Goal: Task Accomplishment & Management: Manage account settings

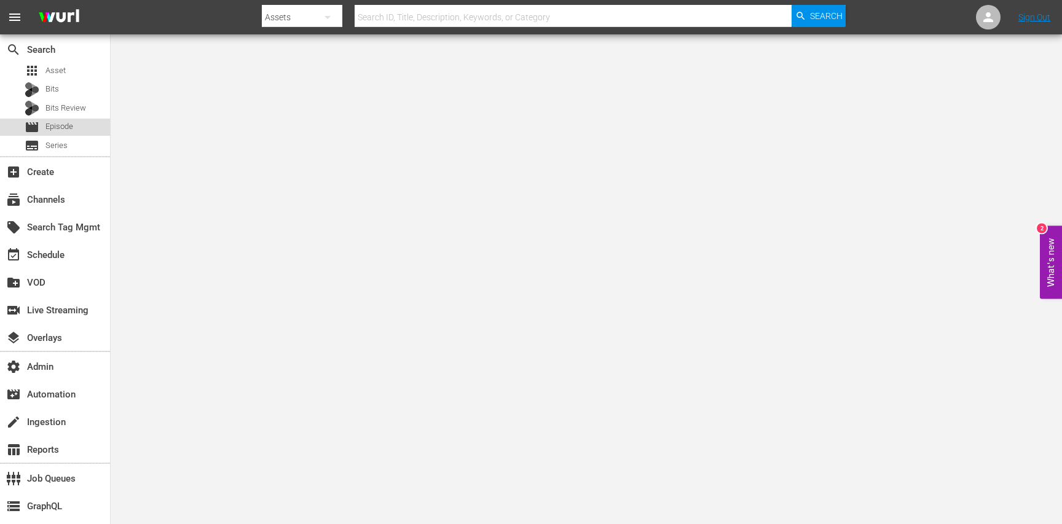
click at [67, 128] on span "Episode" at bounding box center [59, 127] width 28 height 12
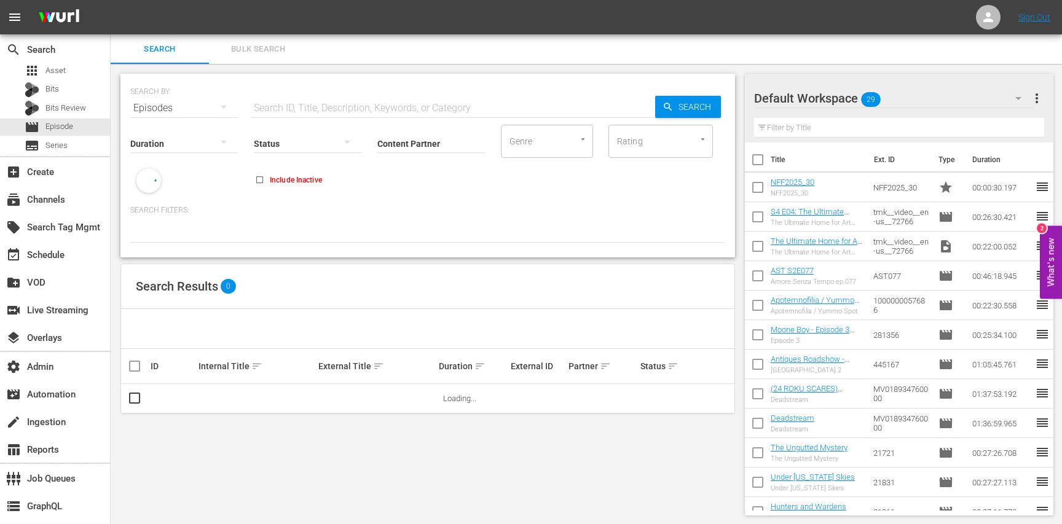
click at [252, 55] on span "Bulk Search" at bounding box center [258, 49] width 84 height 14
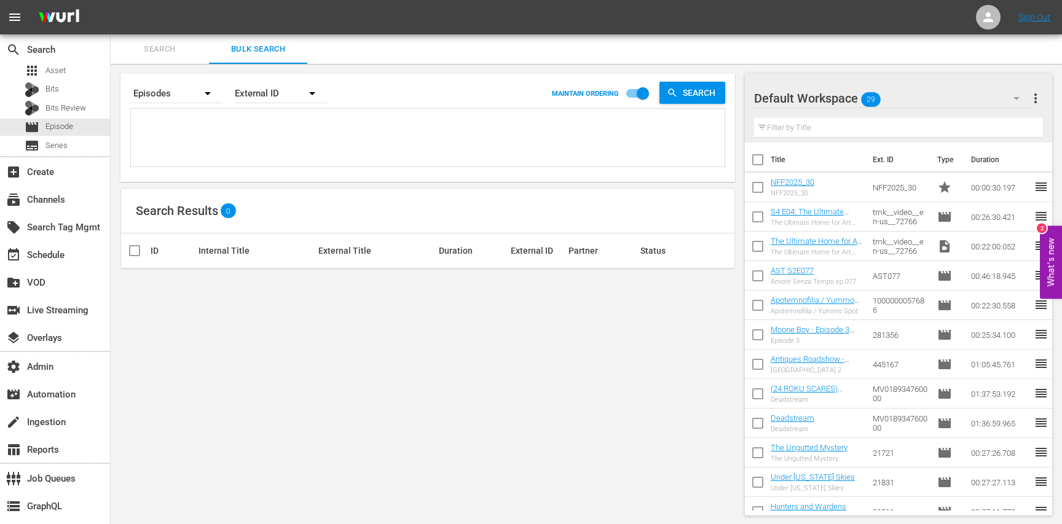
click at [281, 135] on textarea at bounding box center [429, 140] width 591 height 56
click at [279, 95] on div "External ID" at bounding box center [281, 93] width 92 height 34
click at [326, 98] on div "External ID Wurl ID Title" at bounding box center [531, 262] width 1062 height 524
click at [296, 100] on div "External ID" at bounding box center [281, 93] width 92 height 34
click at [272, 165] on div "Title" at bounding box center [274, 167] width 49 height 20
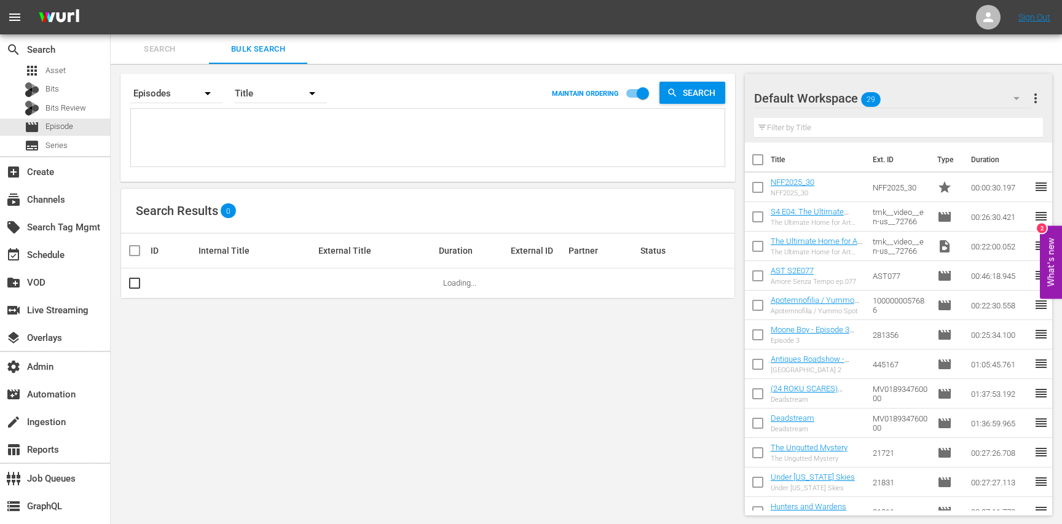
click at [352, 123] on textarea at bounding box center [429, 140] width 591 height 56
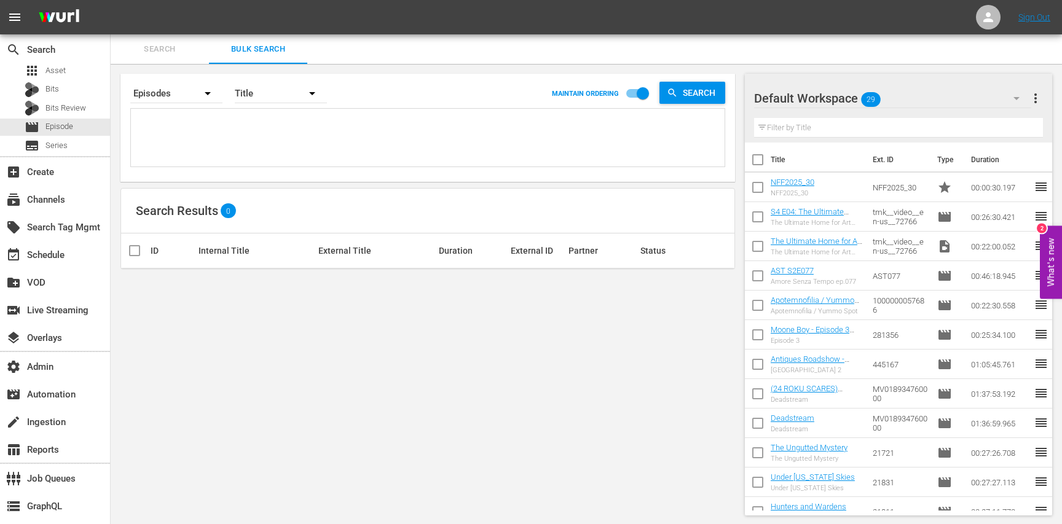
paste textarea "Shower Valve, Sloped Landscape Garage Graffiti, Nursery Closet First Period Gam…"
type textarea "Shower Valve, Sloped Landscape Garage Graffiti, Nursery Closet First Period Gam…"
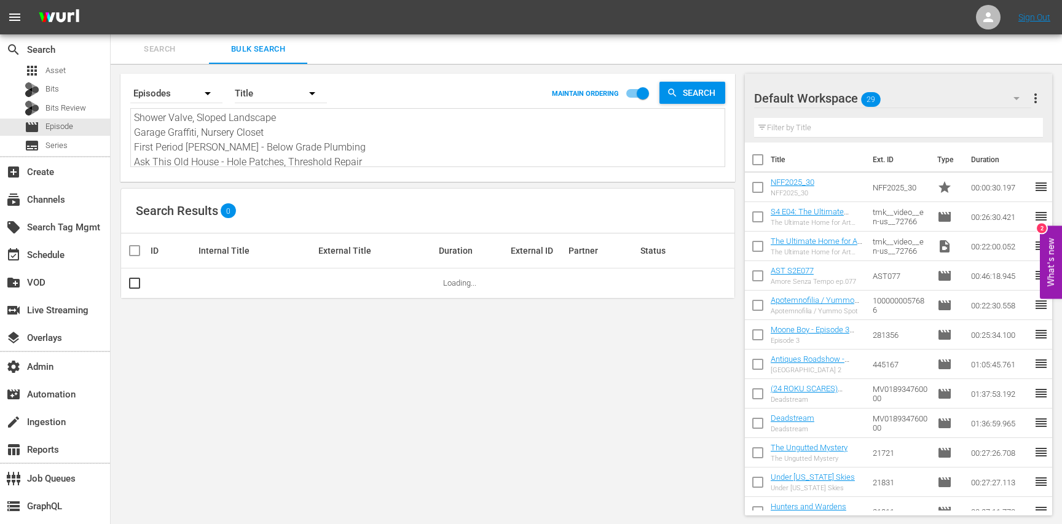
click at [317, 146] on textarea "Shower Valve, Sloped Landscape Garage Graffiti, Nursery Closet First Period Gam…" at bounding box center [429, 139] width 591 height 56
type textarea "\"
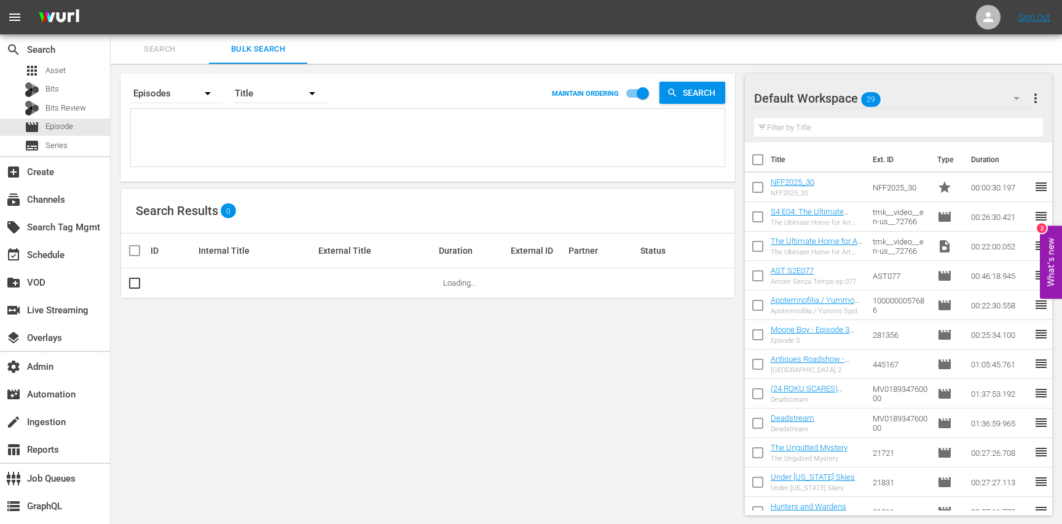
click at [173, 45] on span "Search" at bounding box center [160, 49] width 84 height 14
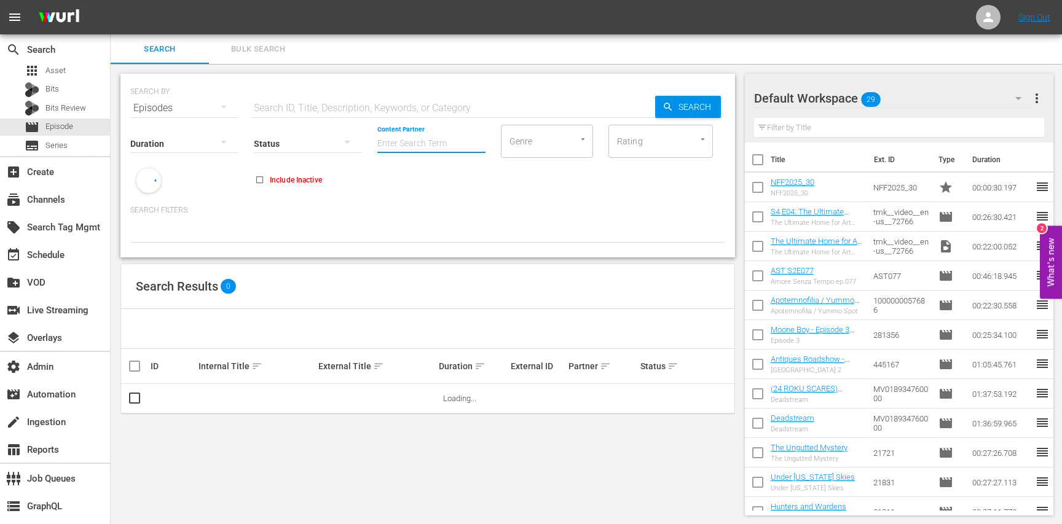
click at [423, 139] on input "Content Partner" at bounding box center [432, 144] width 108 height 44
click at [439, 162] on div "This Old House (79)" at bounding box center [478, 177] width 200 height 39
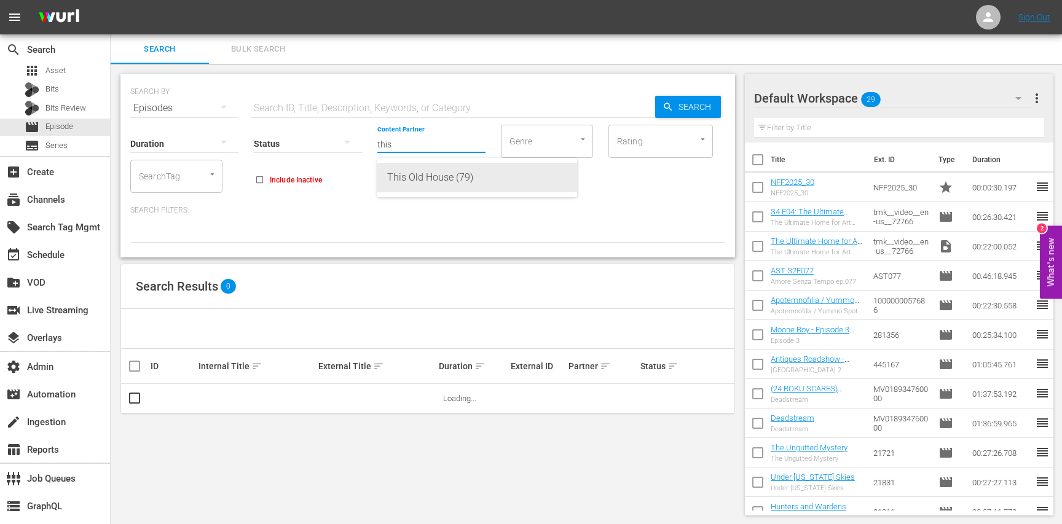
click at [431, 176] on div "This Old House (79)" at bounding box center [477, 178] width 180 height 30
type input "This Old House (79)"
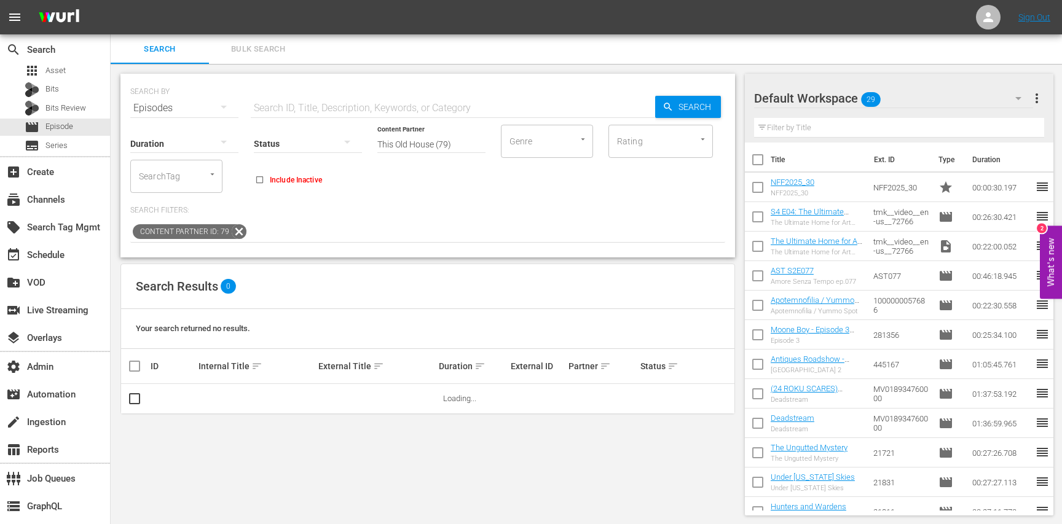
click at [323, 100] on input "text" at bounding box center [453, 108] width 405 height 30
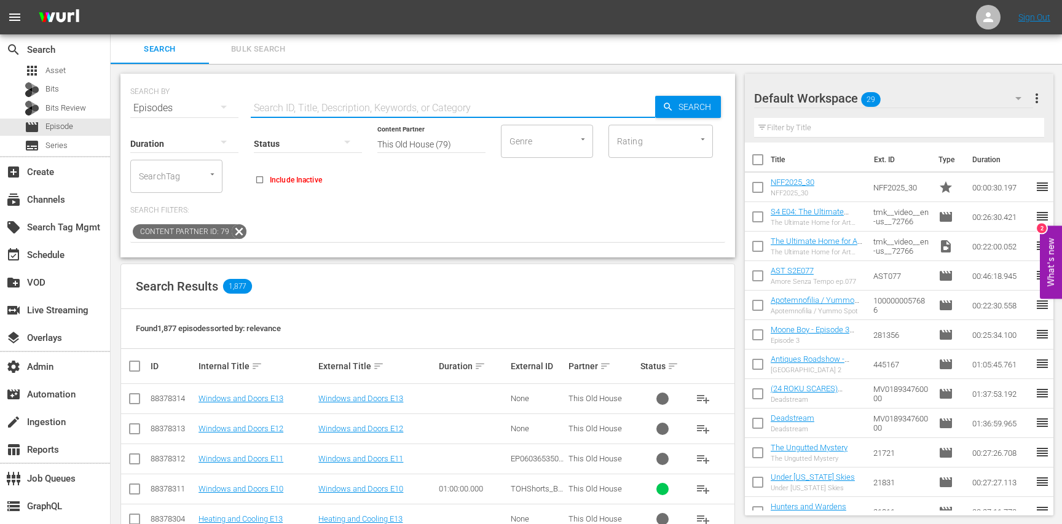
paste input "Shower Valve, Sloped Landscape"
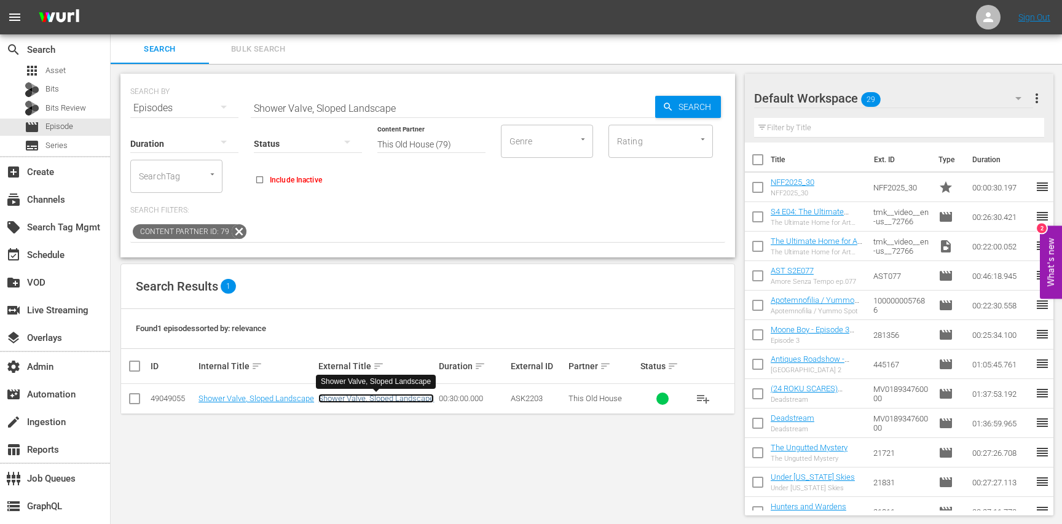
click at [344, 397] on link "Shower Valve, Sloped Landscape" at bounding box center [376, 398] width 116 height 9
click at [436, 111] on input "Shower Valve, Sloped Landscape" at bounding box center [453, 108] width 405 height 30
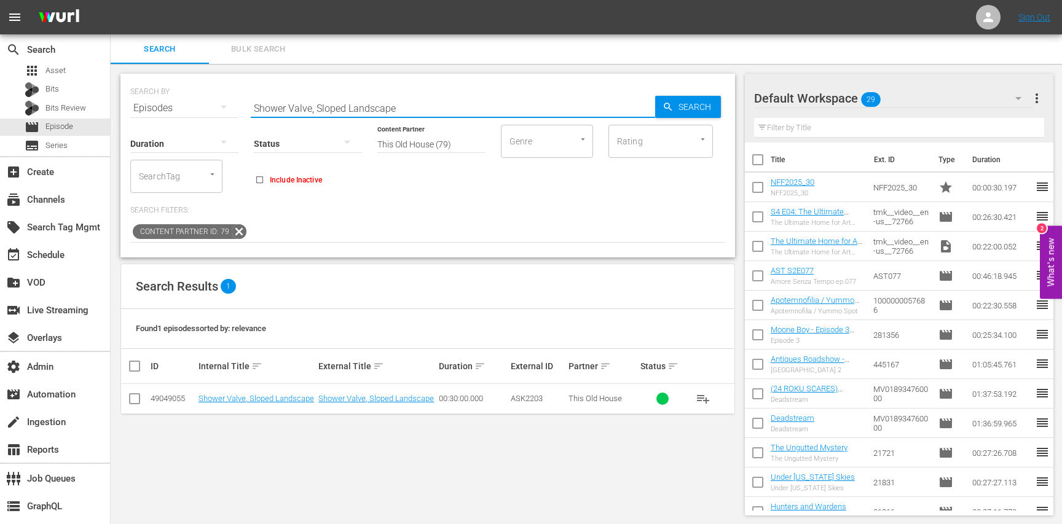
paste input "Garage Graffiti, Nursery Closet"
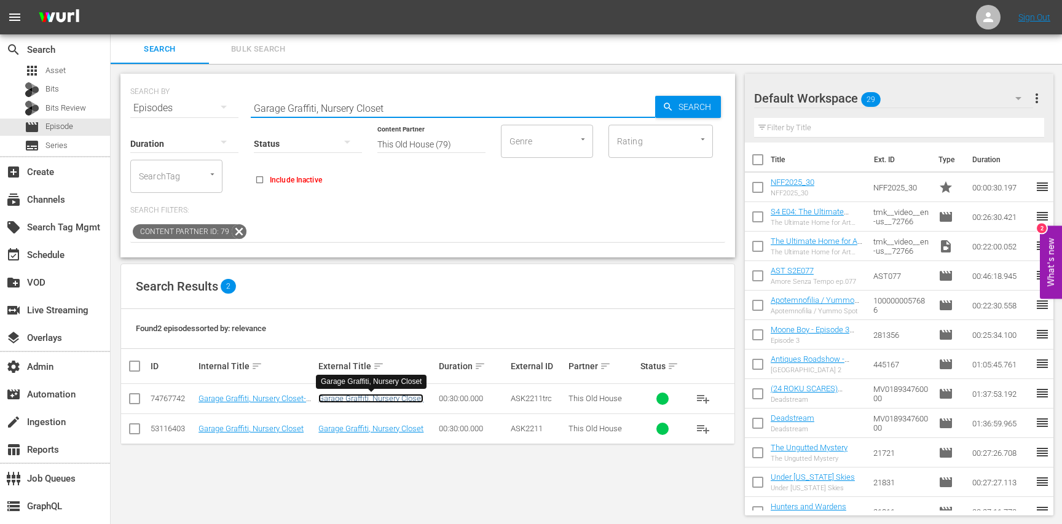
click at [349, 400] on link "Garage Graffiti, Nursery Closet" at bounding box center [370, 398] width 105 height 9
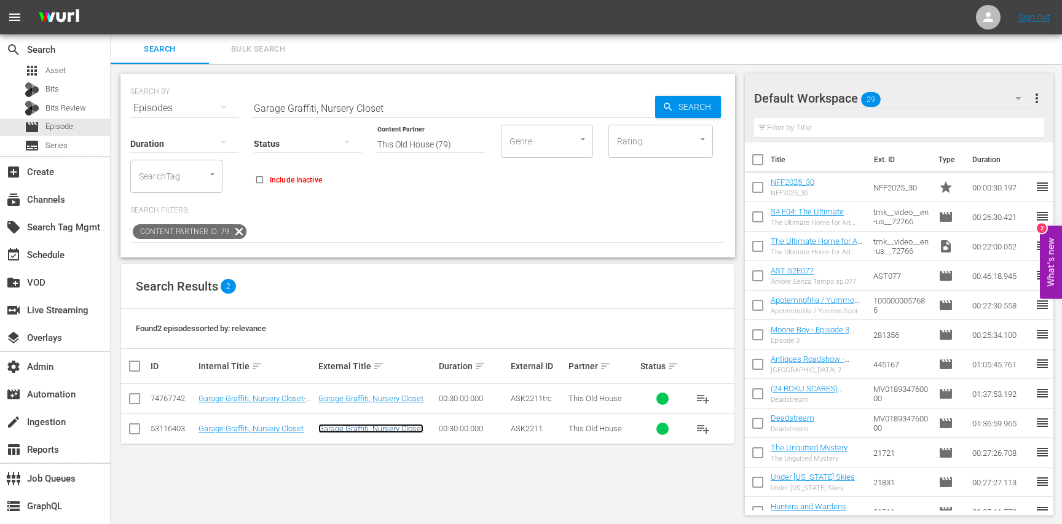
click at [349, 428] on link "Garage Graffiti, Nursery Closet" at bounding box center [370, 428] width 105 height 9
click at [530, 108] on input "Garage Graffiti, Nursery Closet" at bounding box center [453, 108] width 405 height 30
paste input "First Period Gambrel - Below Grade Plumbing"
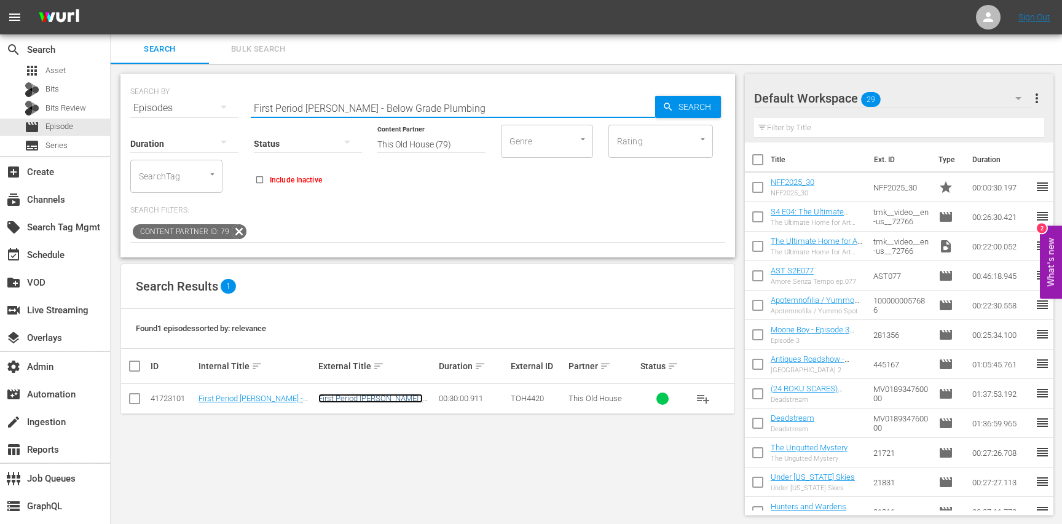
click at [356, 400] on link "First Period Gambrel - Below Grade Plumbing" at bounding box center [370, 403] width 105 height 18
click at [367, 108] on input "First Period Gambrel - Below Grade Plumbing" at bounding box center [453, 108] width 405 height 30
paste input "Ask This Old House - Hole Patches, Threshold Repair"
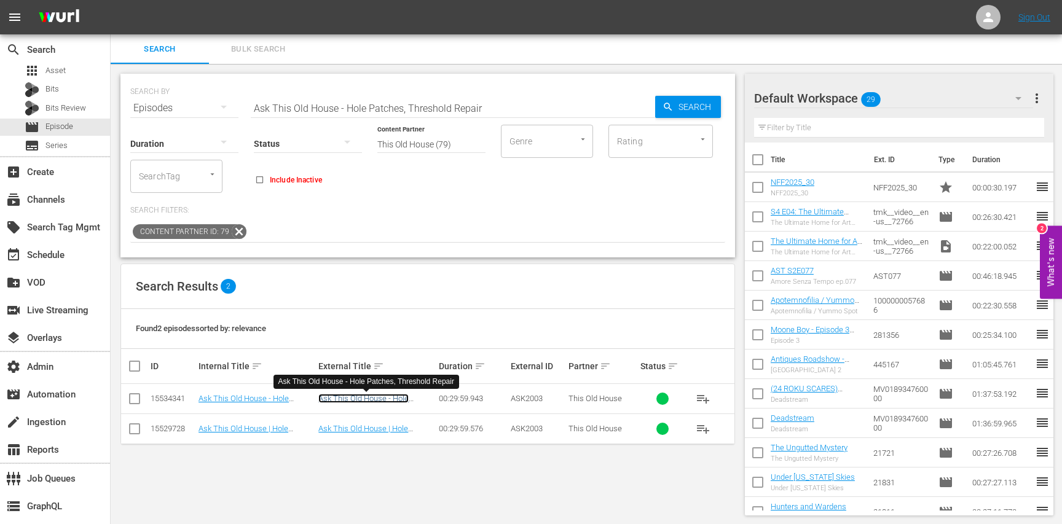
click at [376, 401] on link "Ask This Old House - Hole Patches, Threshold Repair" at bounding box center [364, 403] width 92 height 18
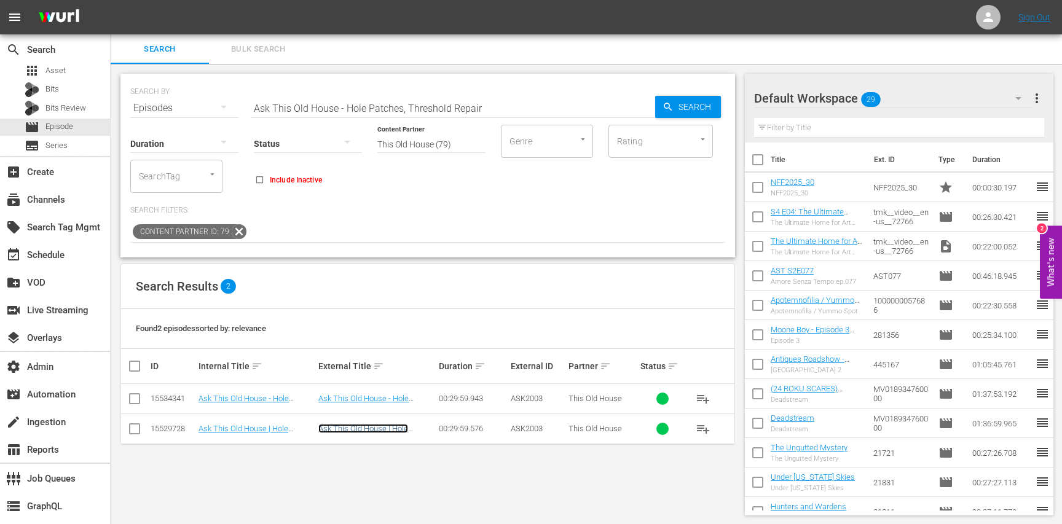
click at [376, 430] on link "Ask This Old House | Hole Patches, Threshold Repair" at bounding box center [364, 433] width 92 height 18
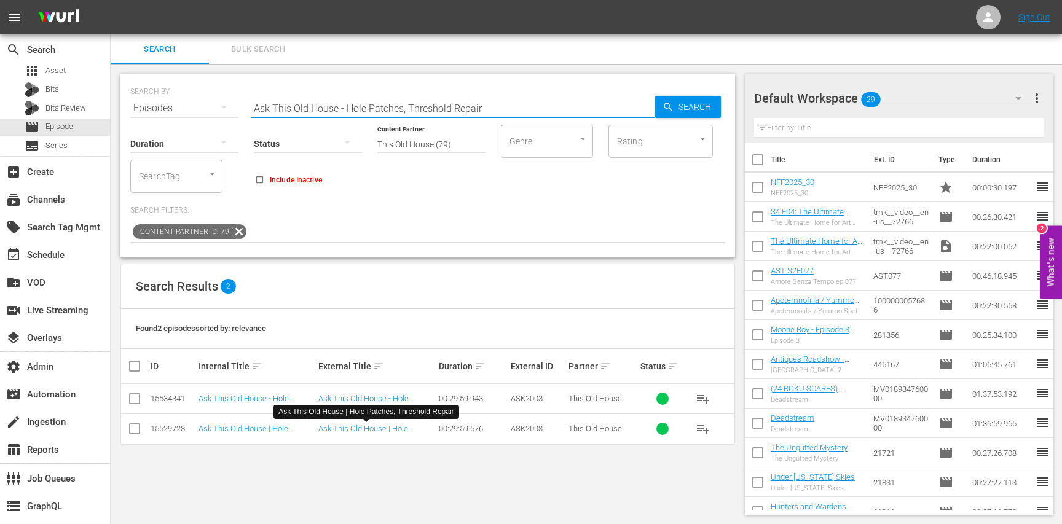
click at [531, 102] on input "Ask This Old House - Hole Patches, Threshold Repair" at bounding box center [453, 108] width 405 height 30
paste input "Flood Prevention, Deck Hangers"
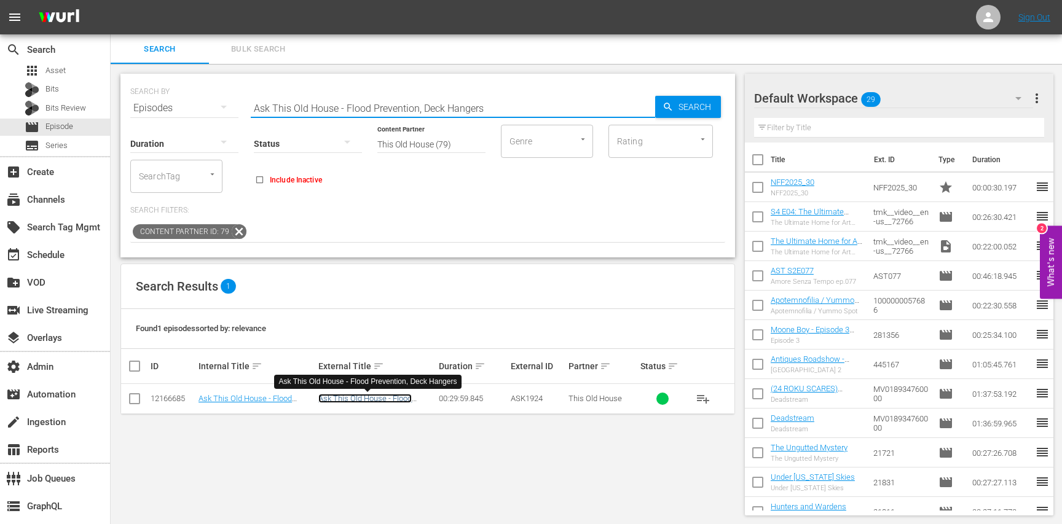
click at [370, 399] on link "Ask This Old House - Flood Prevention, Deck Hangers" at bounding box center [364, 403] width 93 height 18
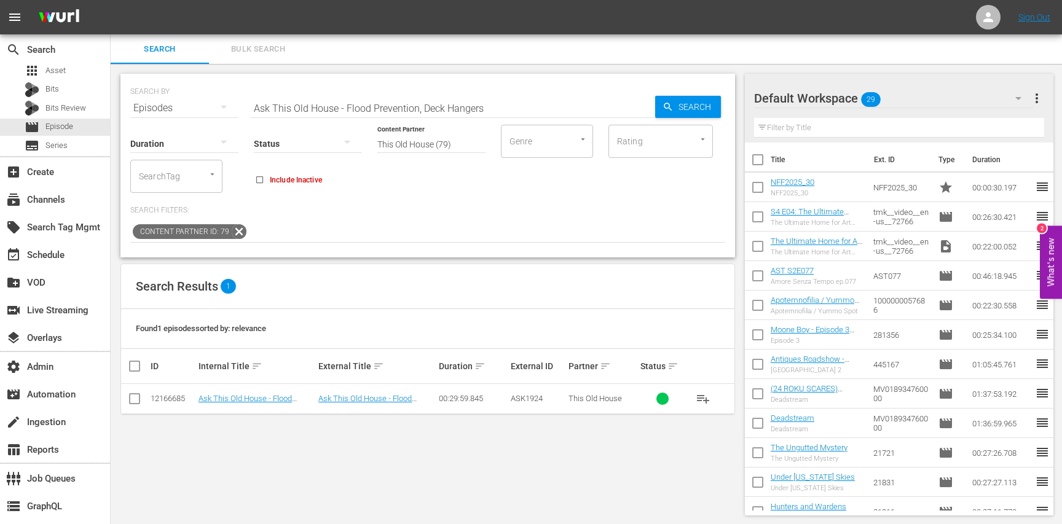
click at [407, 117] on div "Content Partner Enter Search Term This Old House (79)" at bounding box center [432, 136] width 108 height 44
click at [408, 108] on input "Ask This Old House - Flood Prevention, Deck Hangers" at bounding box center [453, 108] width 405 height 30
paste input "oh - Privacy Screen, Ductwork"
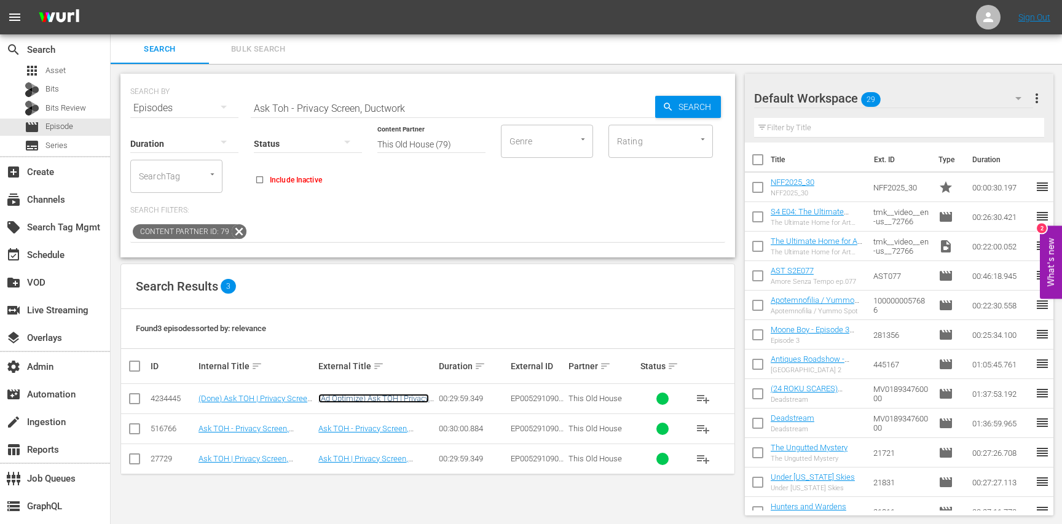
click at [395, 401] on link "(Ad Optimize) Ask TOH | Privacy Screen, Ductwork" at bounding box center [373, 403] width 111 height 18
click at [390, 430] on link "Ask TOH - Privacy Screen, Ductwork" at bounding box center [363, 433] width 90 height 18
click at [390, 465] on td "Ask TOH | Privacy Screen, Ductwork" at bounding box center [377, 459] width 120 height 30
click at [390, 460] on link "Ask TOH | Privacy Screen, Ductwork" at bounding box center [363, 463] width 90 height 18
click at [370, 110] on input "Ask Toh - Privacy Screen, Ductwork" at bounding box center [453, 108] width 405 height 30
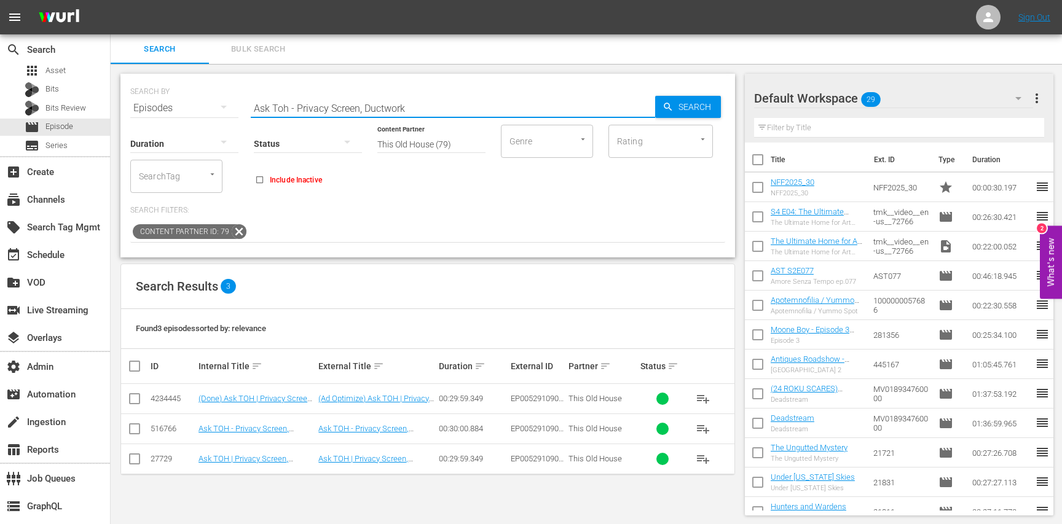
paste input "Episodio 112"
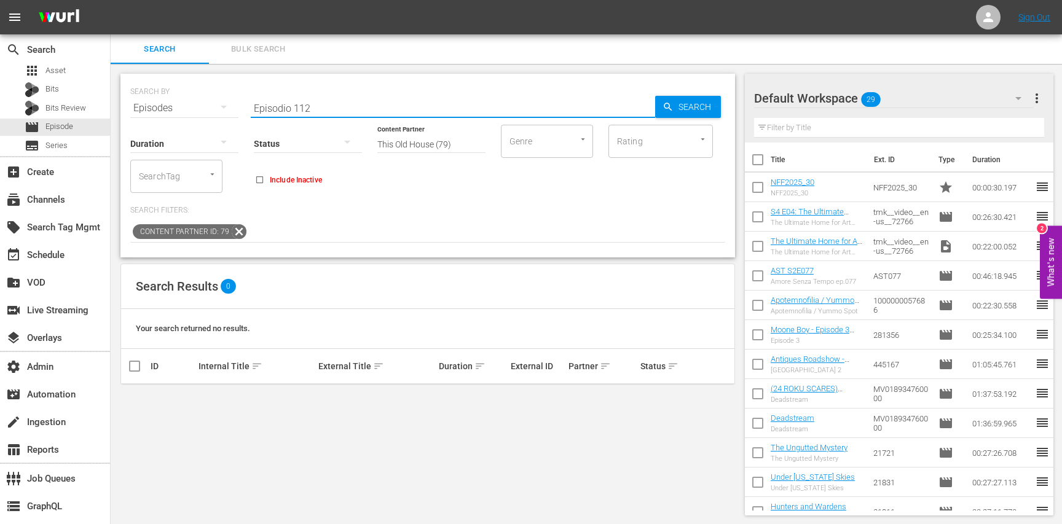
type input "Episodio 112"
click at [239, 231] on icon at bounding box center [239, 232] width 16 height 16
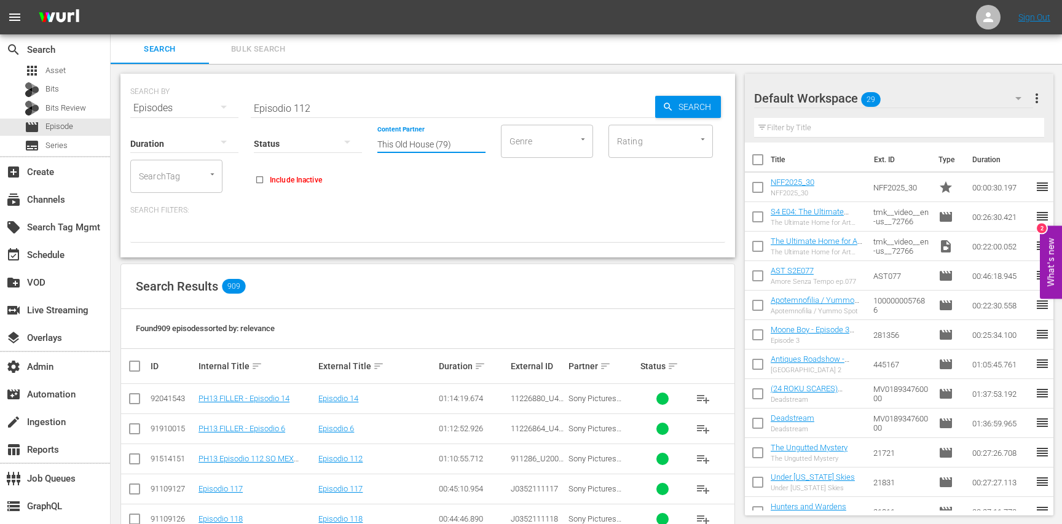
click at [443, 154] on input "This Old House (79)" at bounding box center [432, 144] width 108 height 44
click at [361, 111] on input "Episodio 112" at bounding box center [453, 108] width 405 height 30
click at [334, 102] on input "Episodio 112" at bounding box center [453, 108] width 405 height 30
paste input "US-TMS-J0272608"
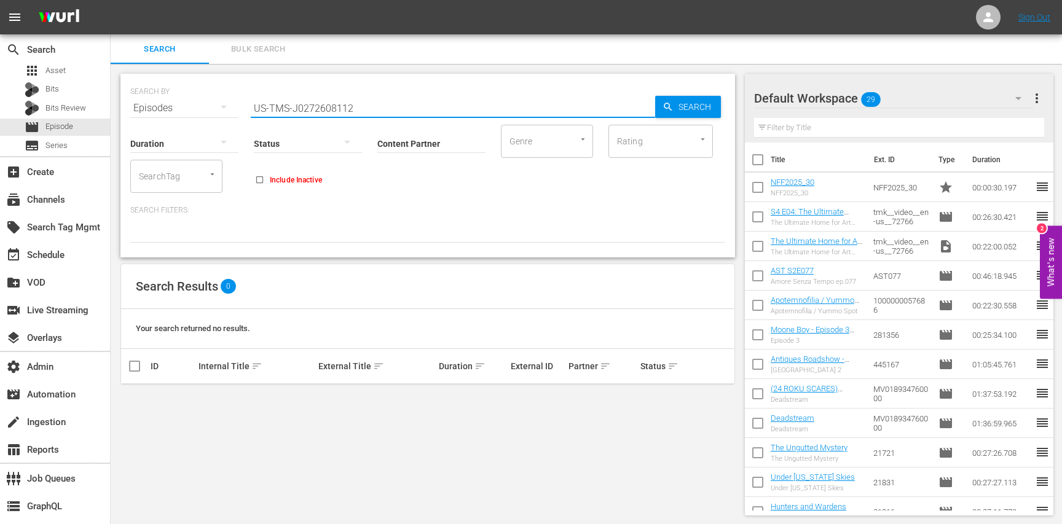
type input "US-TMS-J0272608112"
click at [66, 250] on div "event_available Schedule" at bounding box center [34, 253] width 69 height 11
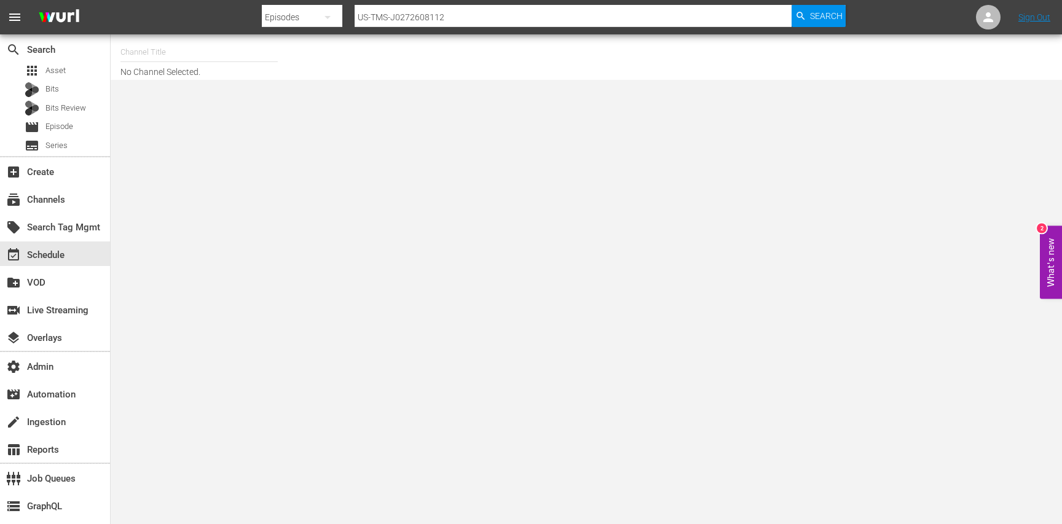
click at [127, 58] on input "text" at bounding box center [199, 53] width 157 height 30
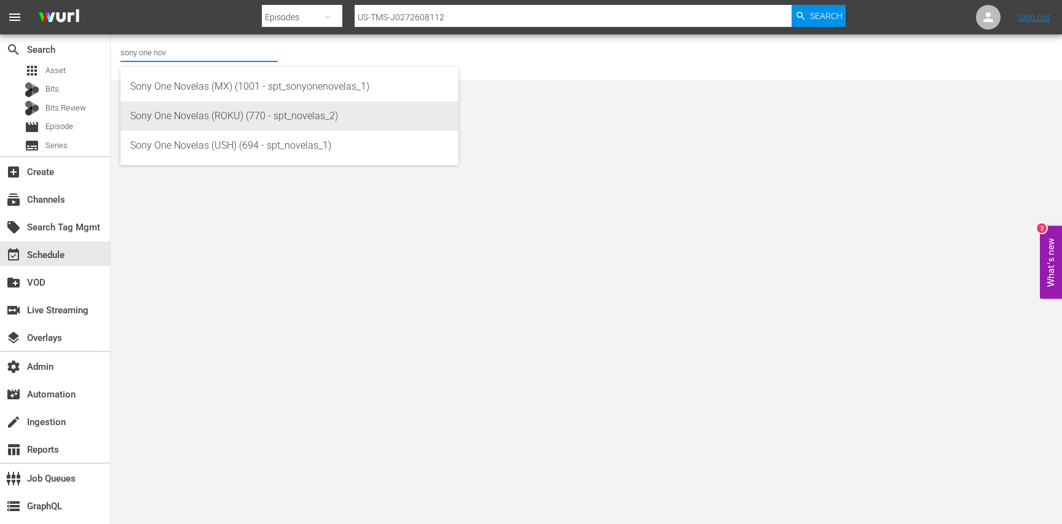
click at [178, 121] on div "Sony One Novelas (ROKU) (770 - spt_novelas_2)" at bounding box center [289, 116] width 318 height 30
type input "Sony One Novelas (ROKU) (770 - spt_novelas_2)"
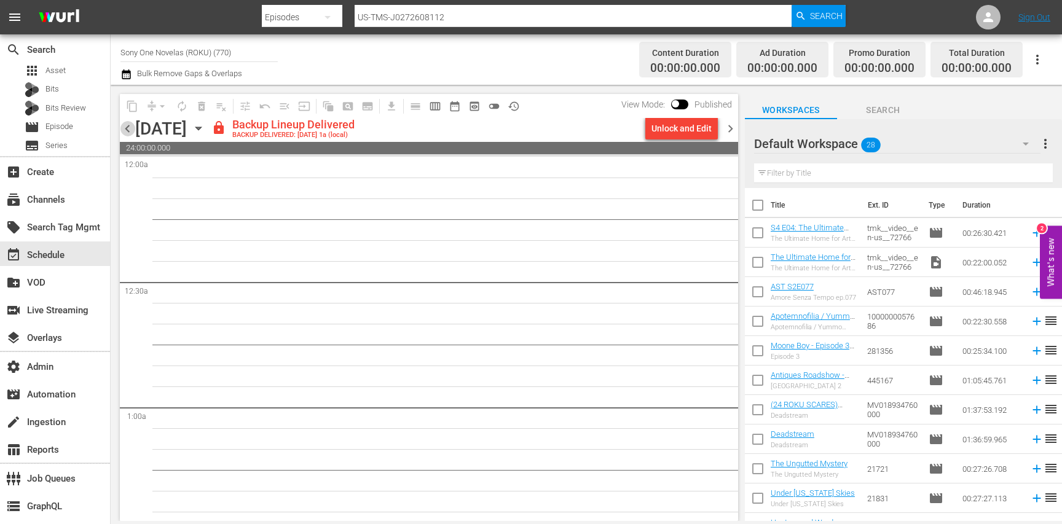
click at [123, 126] on span "chevron_left" at bounding box center [127, 128] width 15 height 15
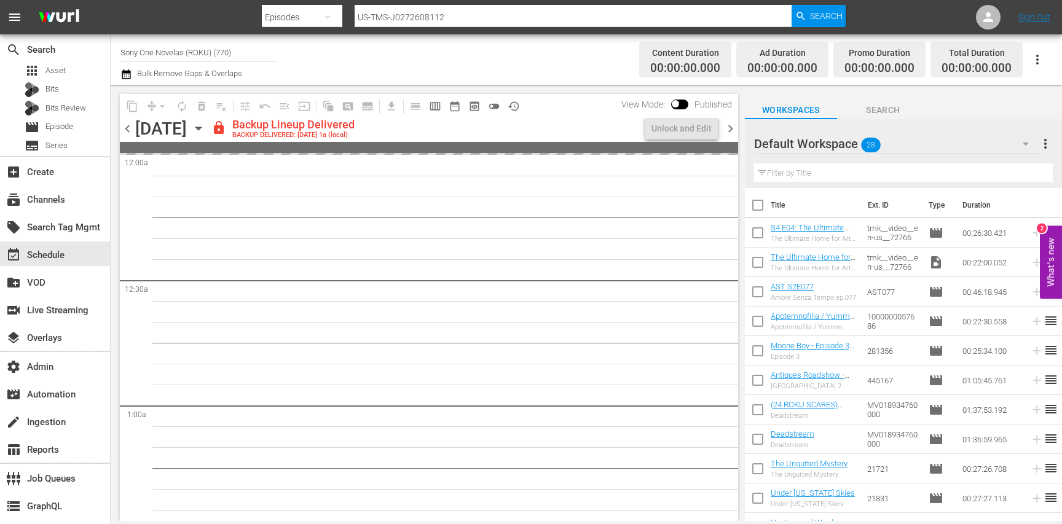
click at [123, 126] on span "chevron_left" at bounding box center [127, 128] width 15 height 15
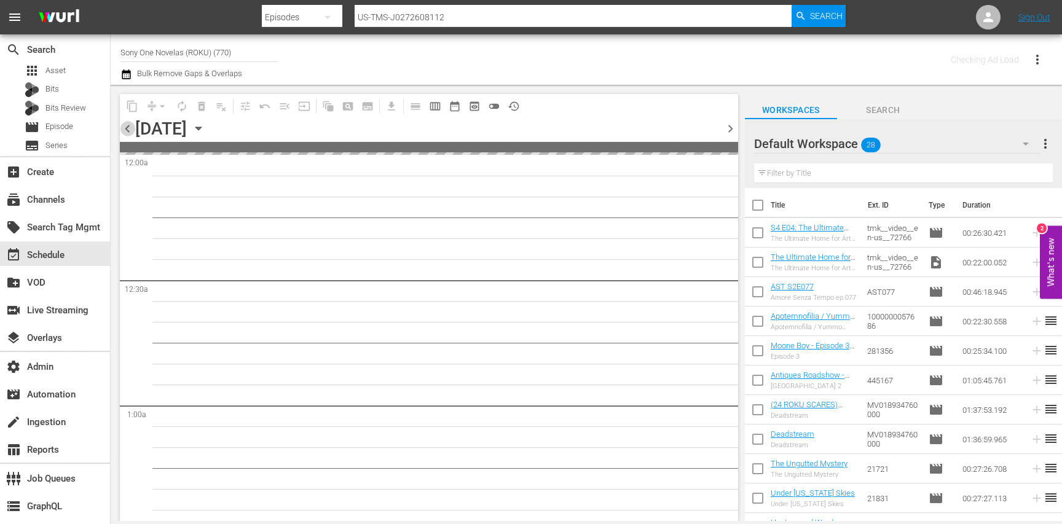
click at [123, 126] on span "chevron_left" at bounding box center [127, 128] width 15 height 15
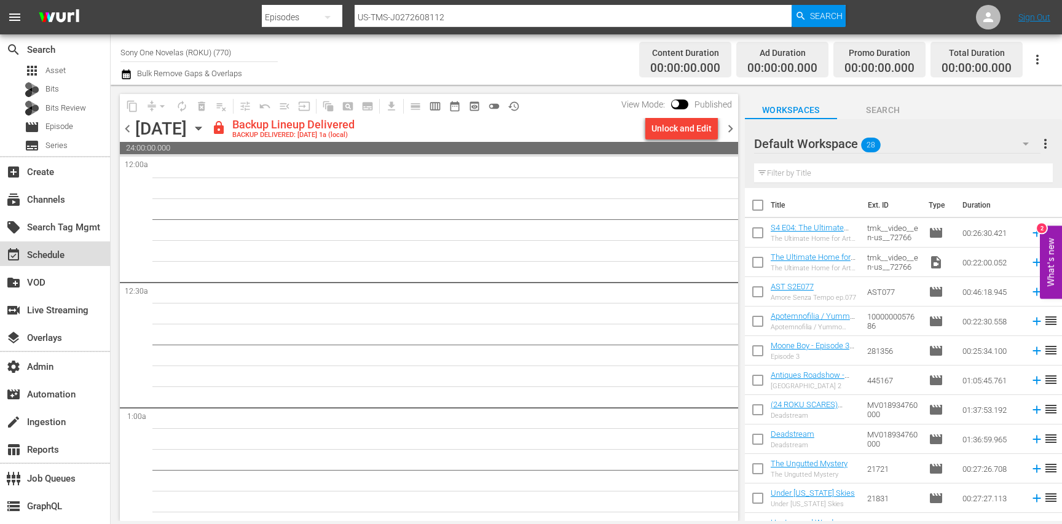
click at [61, 259] on div "event_available Schedule" at bounding box center [34, 253] width 69 height 11
click at [44, 193] on div "subscriptions Channels" at bounding box center [34, 197] width 69 height 11
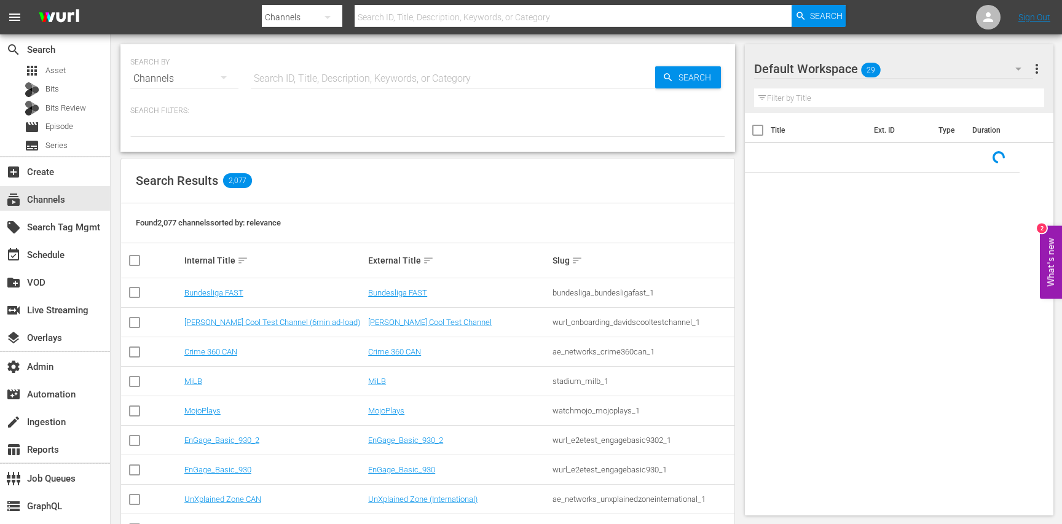
click at [267, 81] on input "text" at bounding box center [453, 79] width 405 height 30
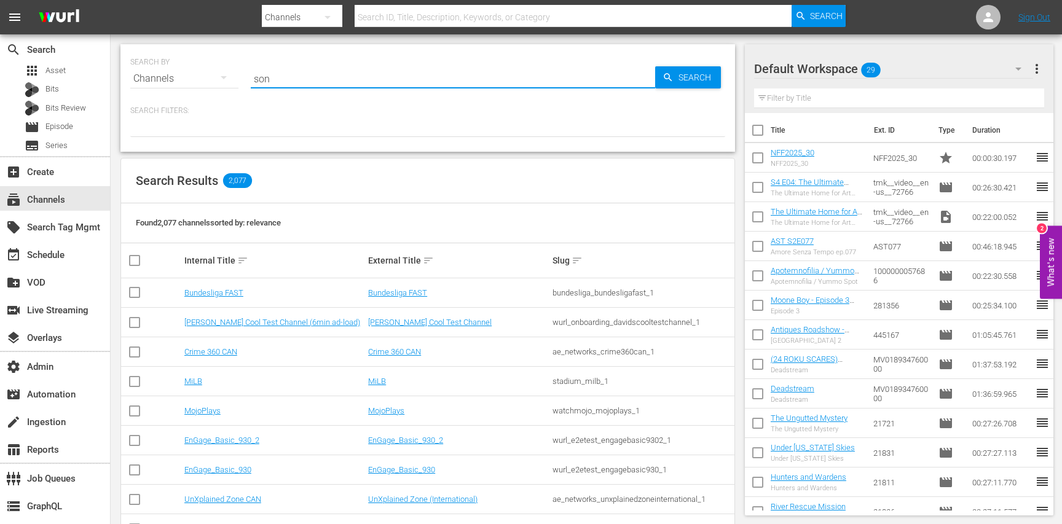
type input "sony"
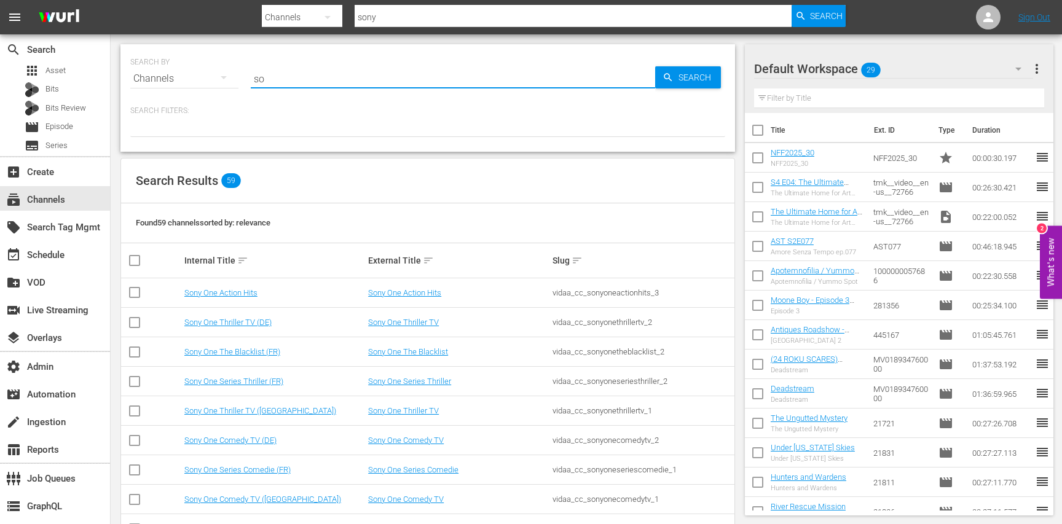
type input "s"
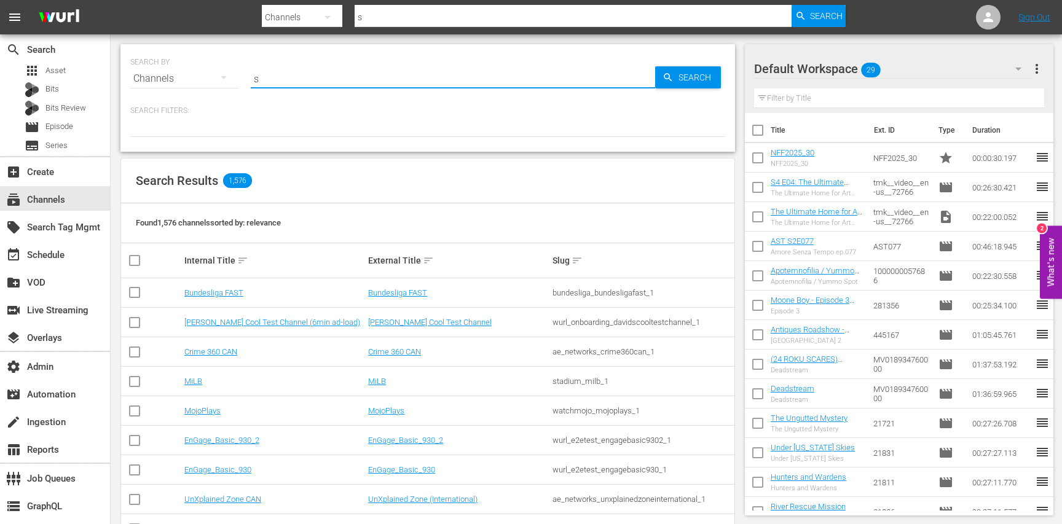
type input "s"
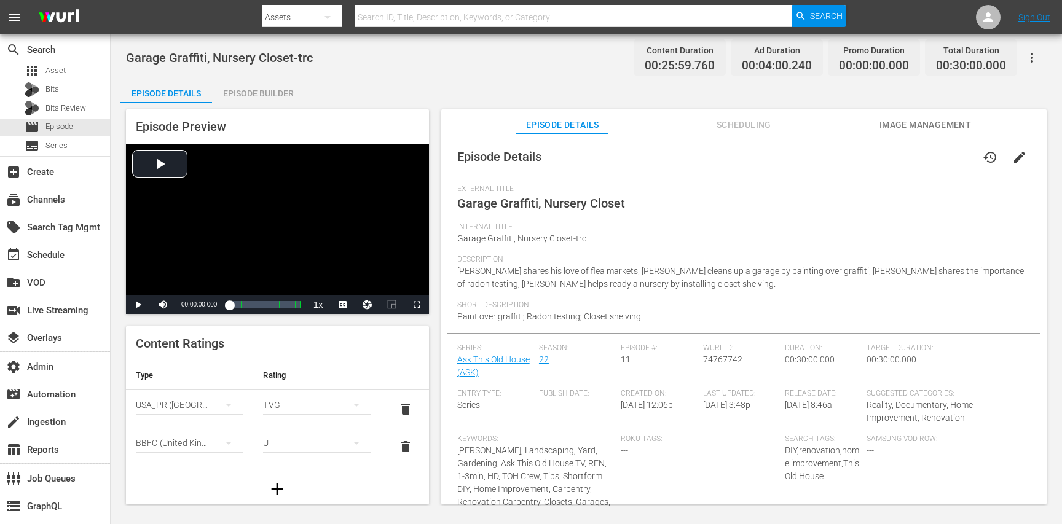
click at [713, 134] on div "Episode Details history edit External Title Garage Graffiti, Nursery Closet Int…" at bounding box center [744, 324] width 606 height 383
click at [726, 124] on span "Scheduling" at bounding box center [744, 124] width 92 height 15
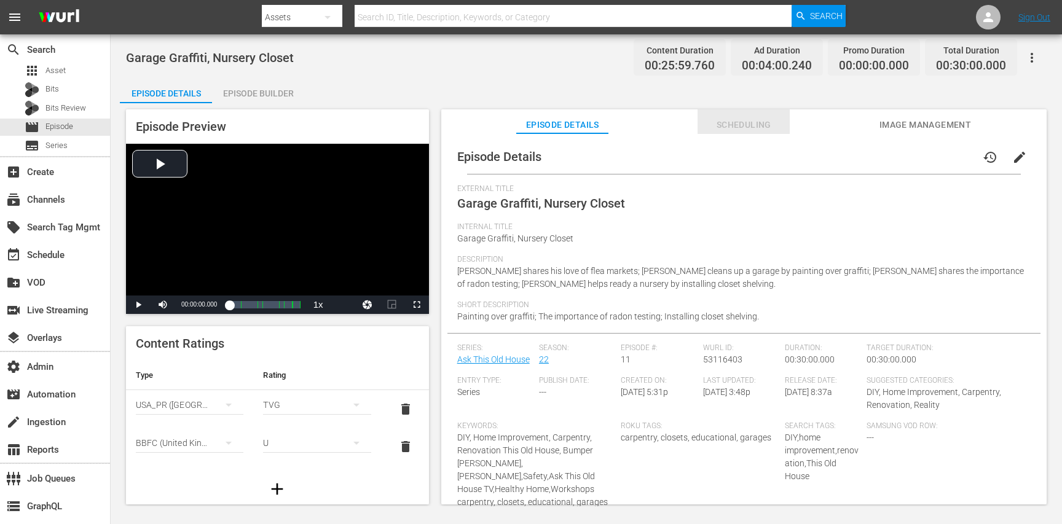
click at [726, 124] on span "Scheduling" at bounding box center [744, 124] width 92 height 15
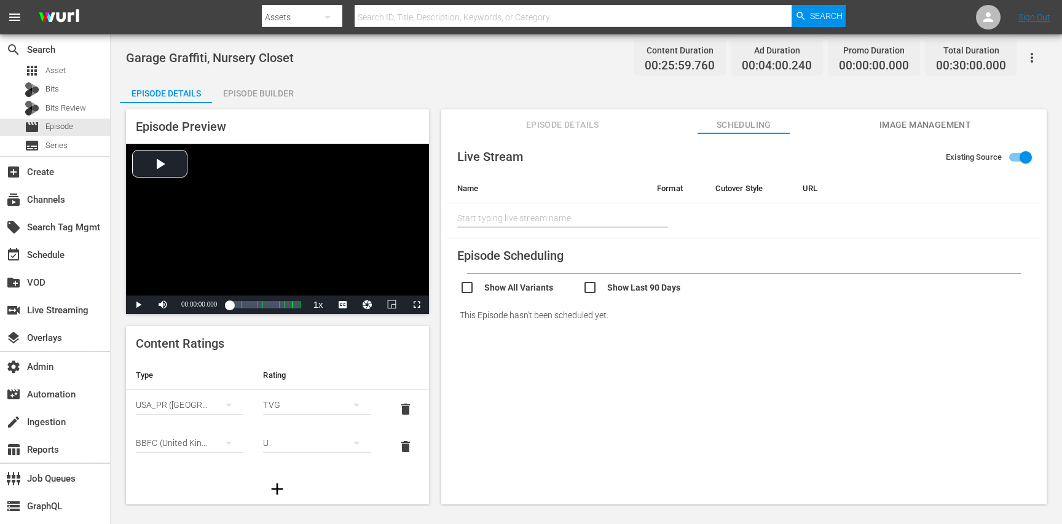
click at [593, 287] on input "checkbox" at bounding box center [644, 289] width 123 height 18
checkbox input "true"
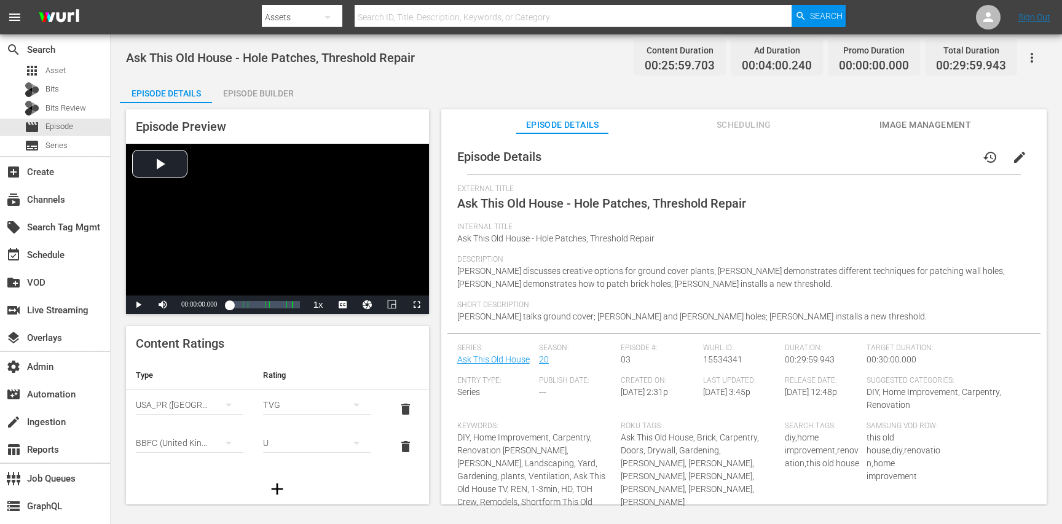
click at [740, 126] on span "Scheduling" at bounding box center [744, 124] width 92 height 15
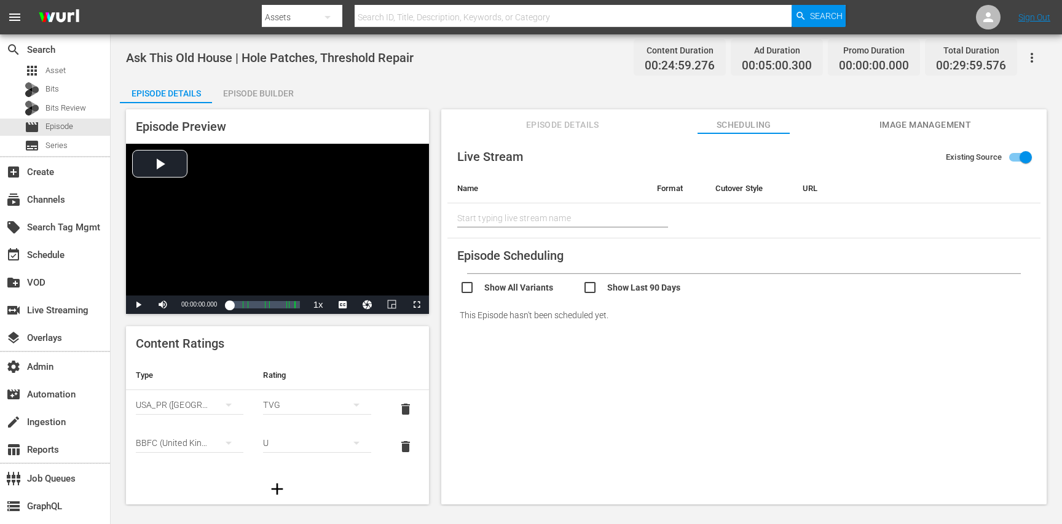
click at [622, 288] on input "checkbox" at bounding box center [644, 289] width 123 height 18
checkbox input "true"
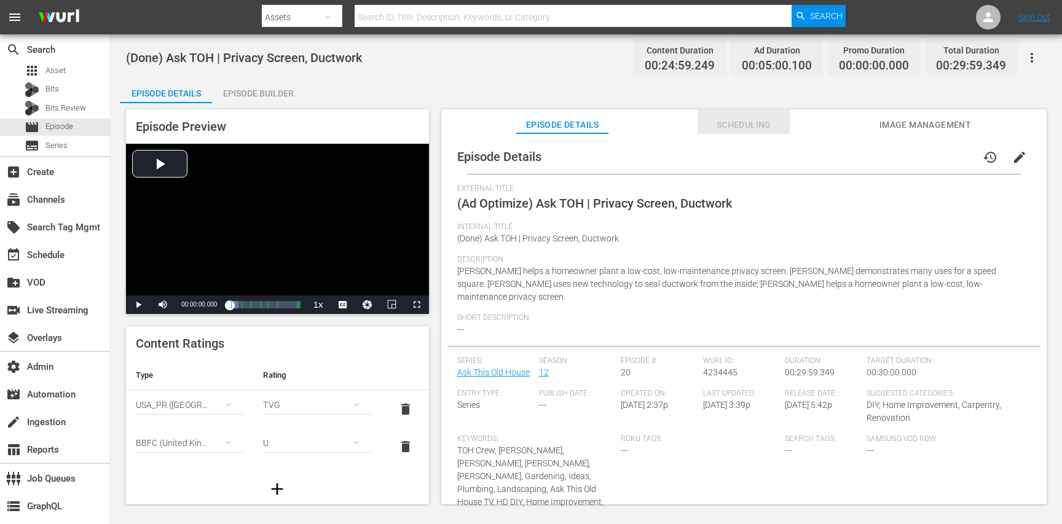
click at [734, 122] on span "Scheduling" at bounding box center [744, 124] width 92 height 15
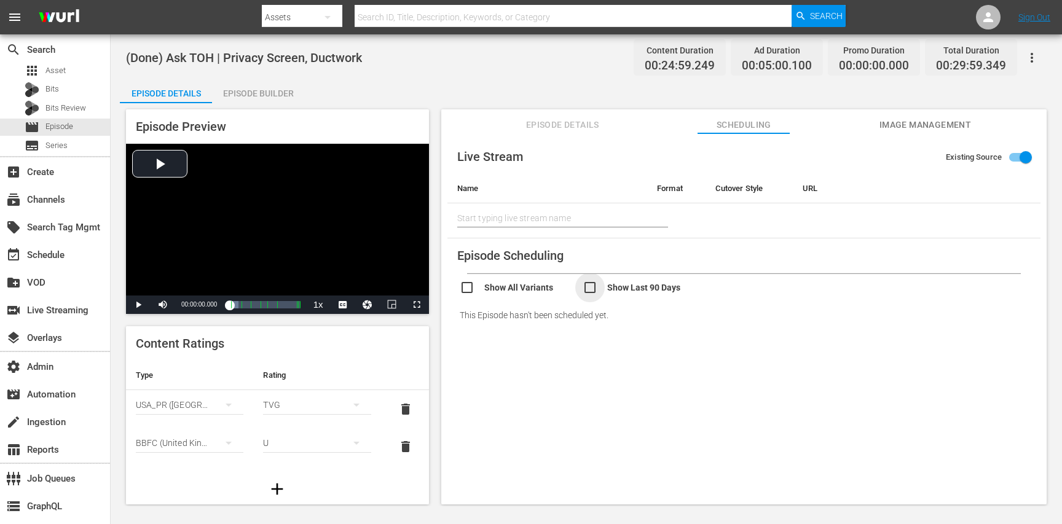
click at [596, 287] on input "checkbox" at bounding box center [644, 289] width 123 height 18
checkbox input "true"
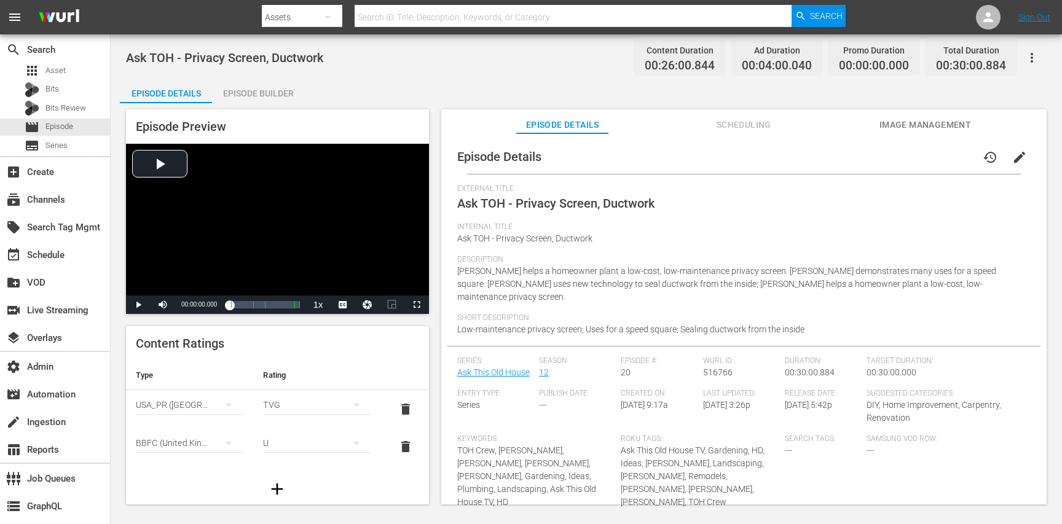
click at [734, 122] on span "Scheduling" at bounding box center [744, 124] width 92 height 15
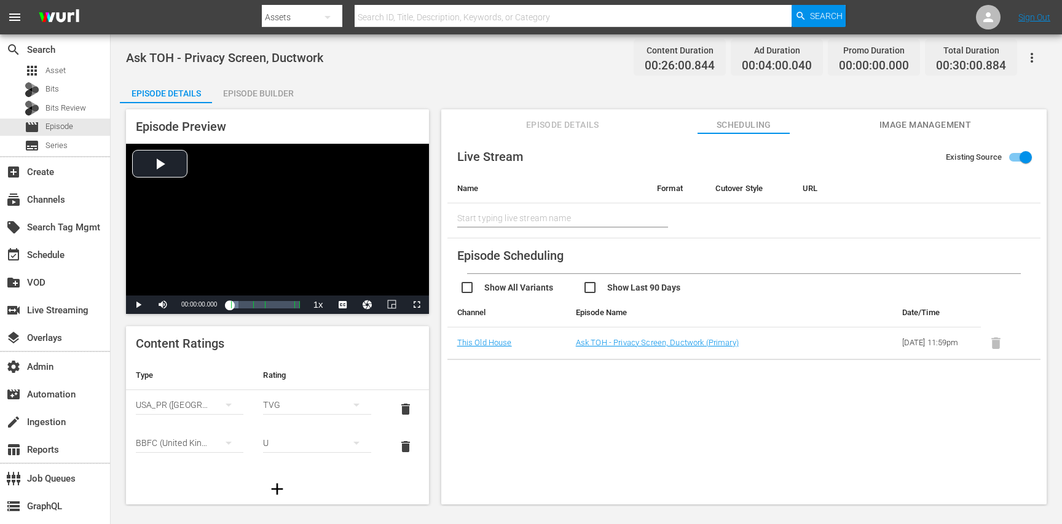
click at [596, 287] on input "checkbox" at bounding box center [644, 289] width 123 height 18
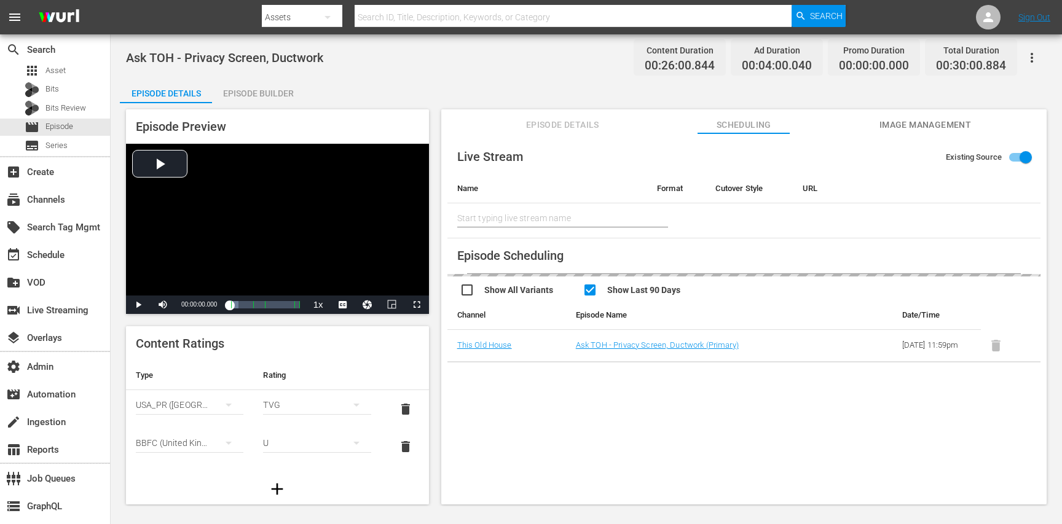
click at [596, 287] on input "checkbox" at bounding box center [644, 292] width 123 height 18
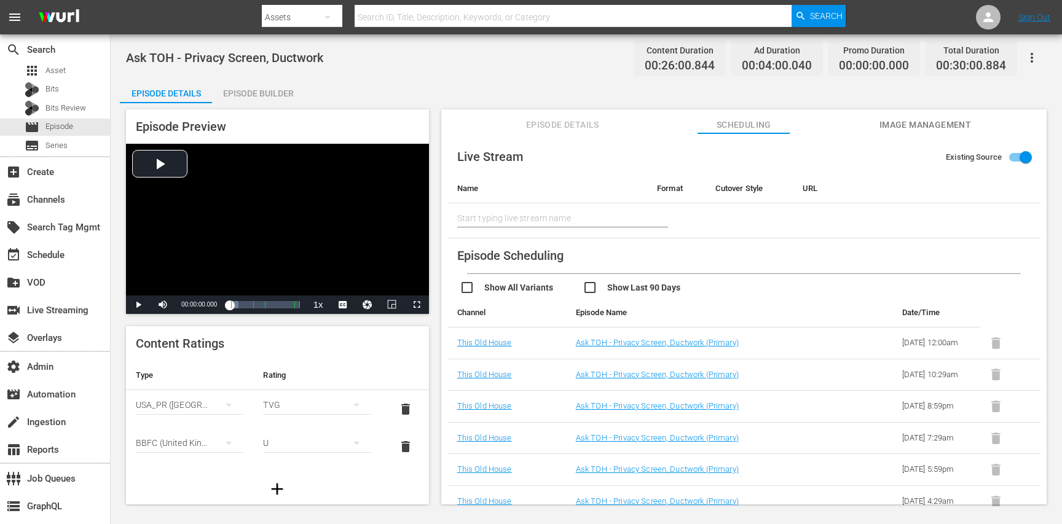
click at [596, 287] on input "checkbox" at bounding box center [644, 289] width 123 height 18
checkbox input "true"
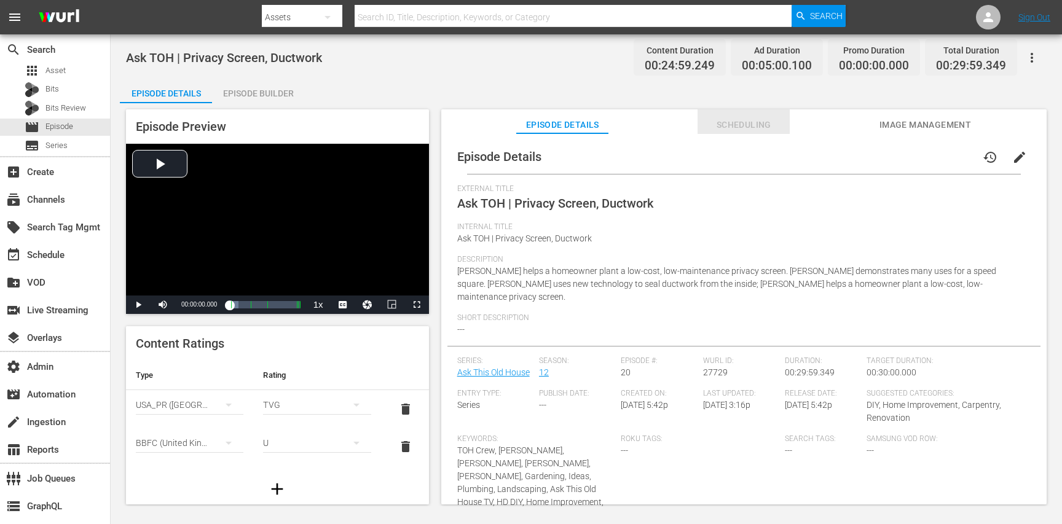
click at [734, 122] on span "Scheduling" at bounding box center [744, 124] width 92 height 15
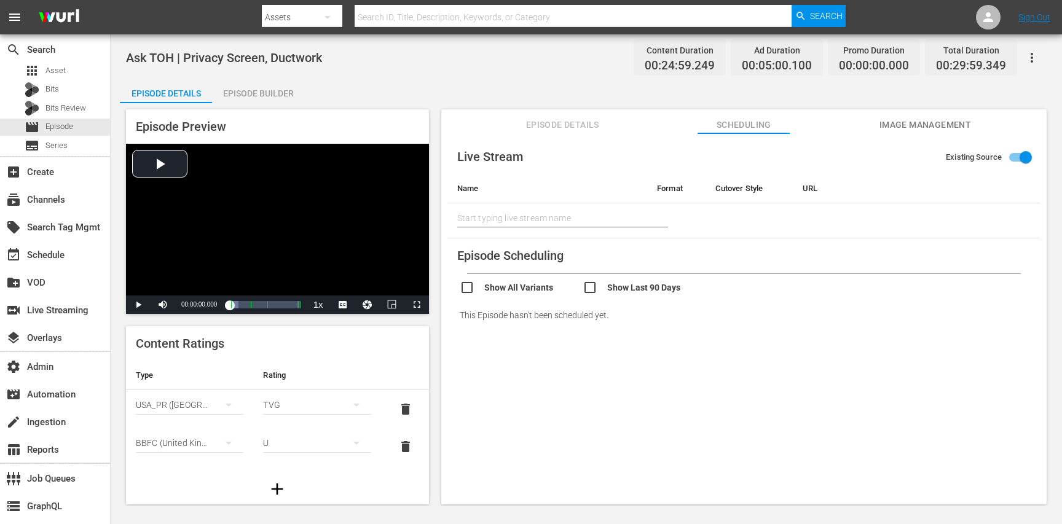
click at [596, 287] on input "checkbox" at bounding box center [644, 289] width 123 height 18
checkbox input "true"
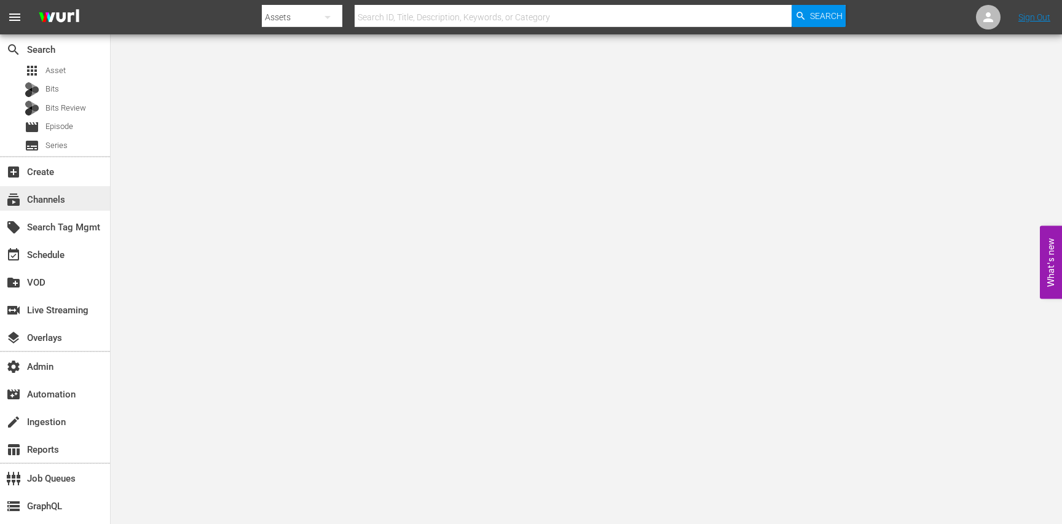
click at [63, 202] on div "subscriptions Channels" at bounding box center [34, 197] width 69 height 11
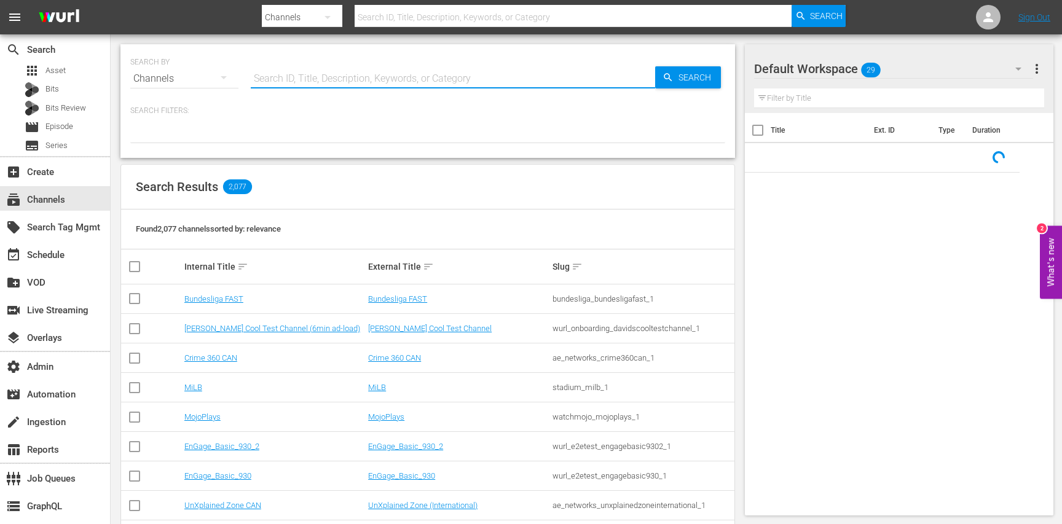
click at [261, 73] on input "text" at bounding box center [453, 79] width 405 height 30
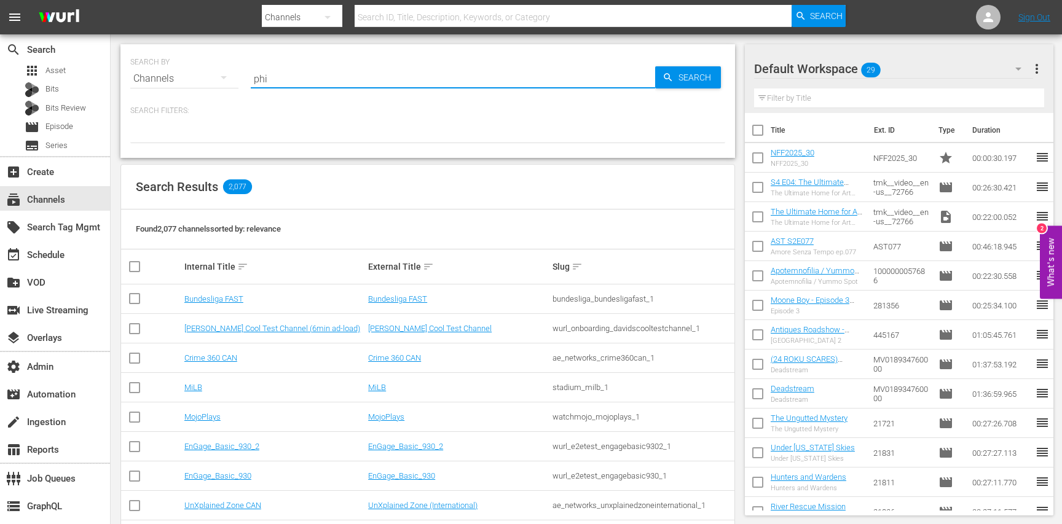
type input "phil"
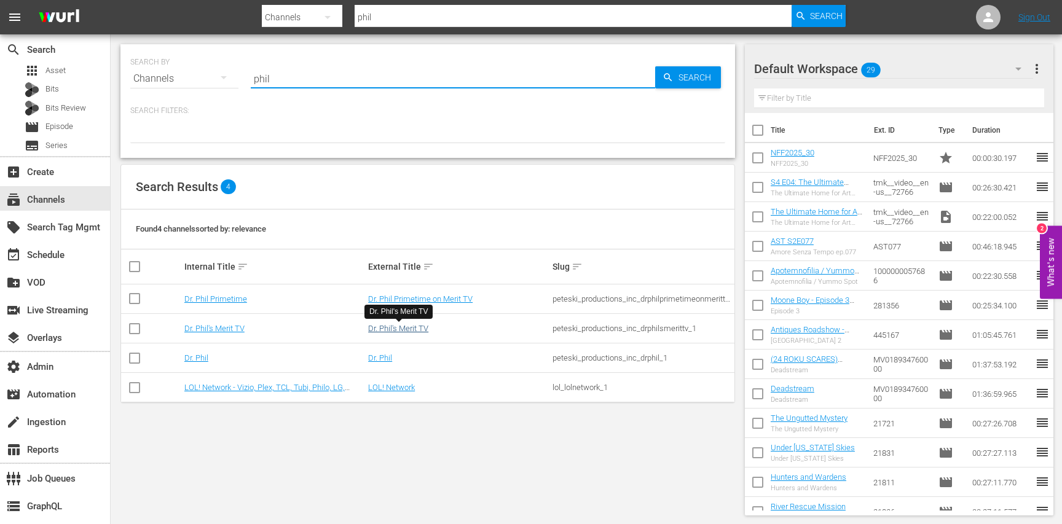
type input "phil"
click at [425, 327] on link "Dr. Phil's Merit TV" at bounding box center [398, 328] width 60 height 9
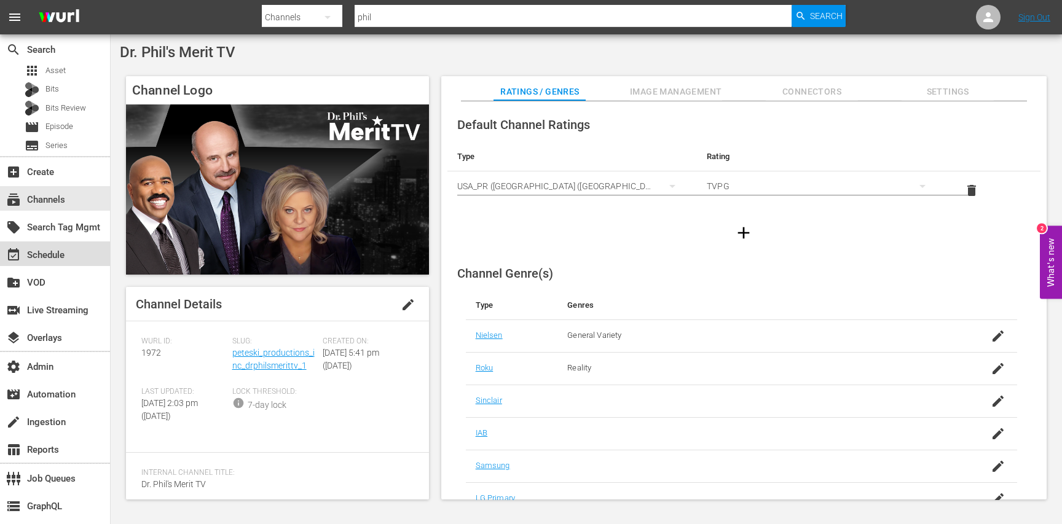
click at [68, 251] on div "event_available Schedule" at bounding box center [34, 253] width 69 height 11
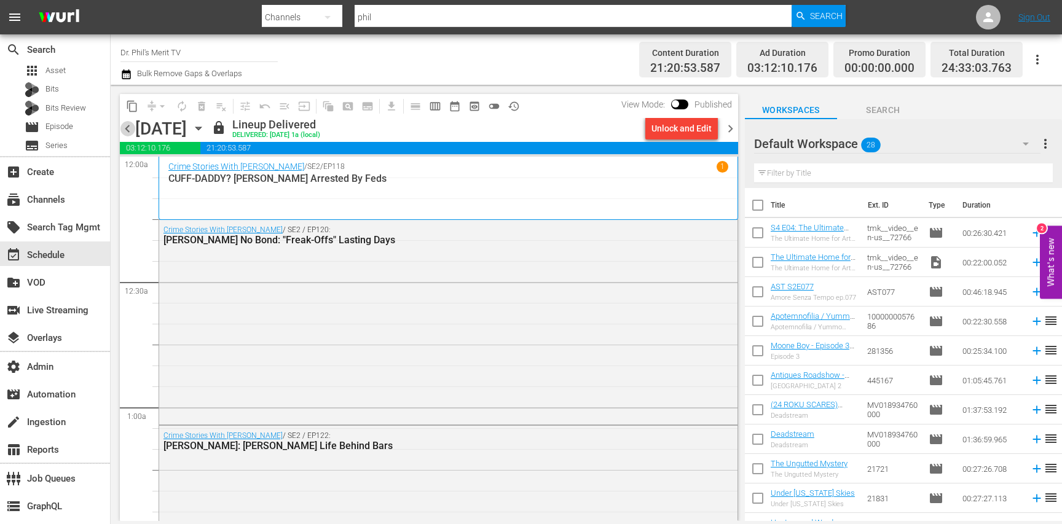
click at [128, 130] on span "chevron_left" at bounding box center [127, 128] width 15 height 15
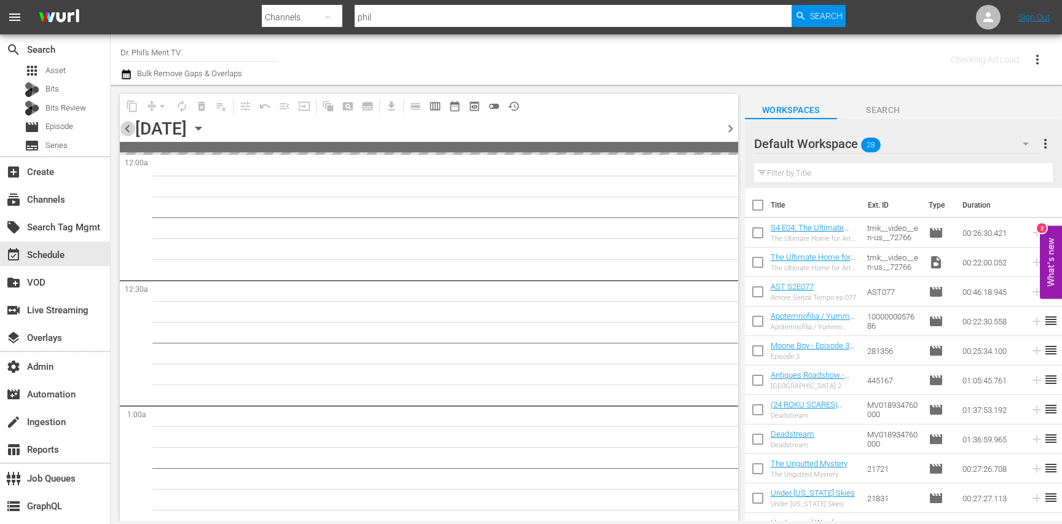
click at [128, 130] on span "chevron_left" at bounding box center [127, 128] width 15 height 15
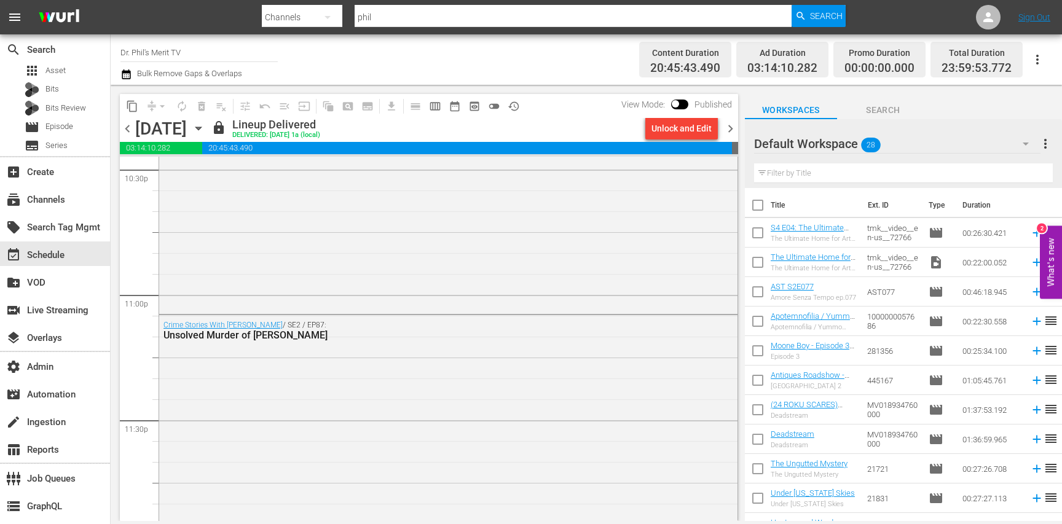
scroll to position [5844, 0]
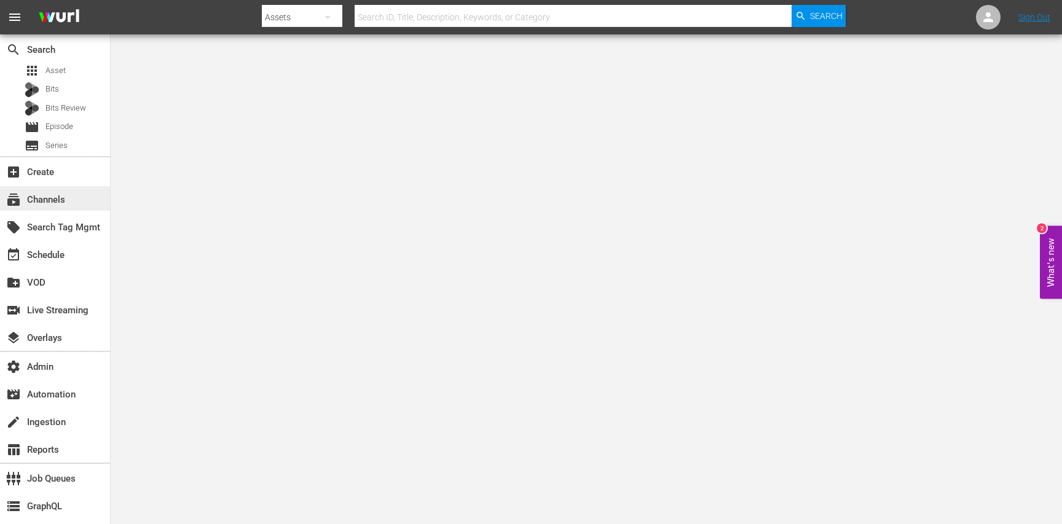
click at [74, 197] on div "subscriptions Channels" at bounding box center [55, 198] width 110 height 25
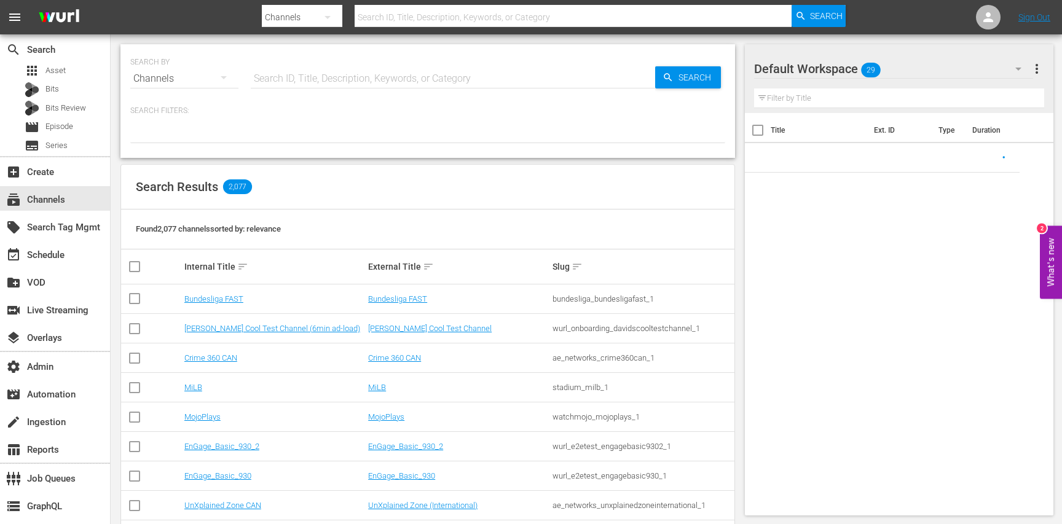
click at [278, 77] on input "text" at bounding box center [453, 79] width 405 height 30
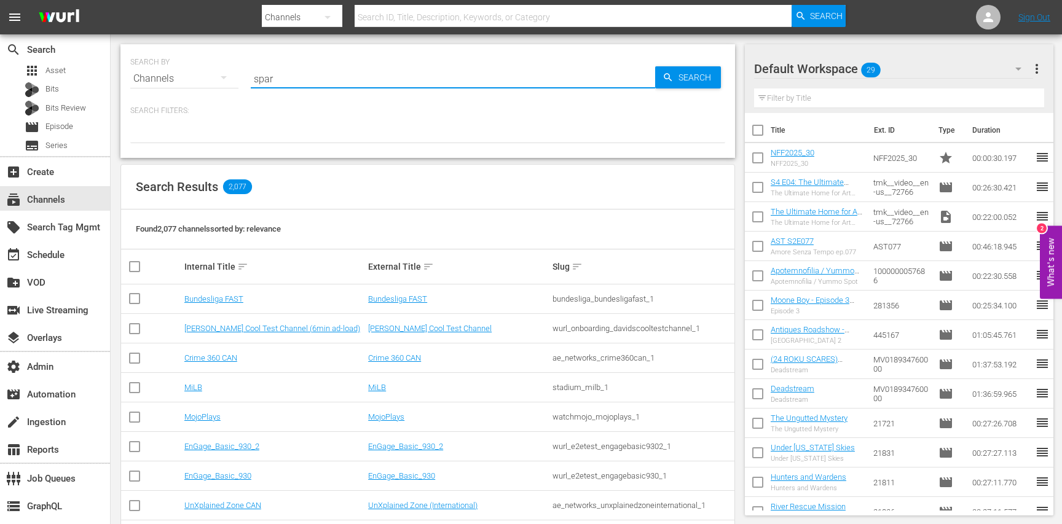
type input "spark"
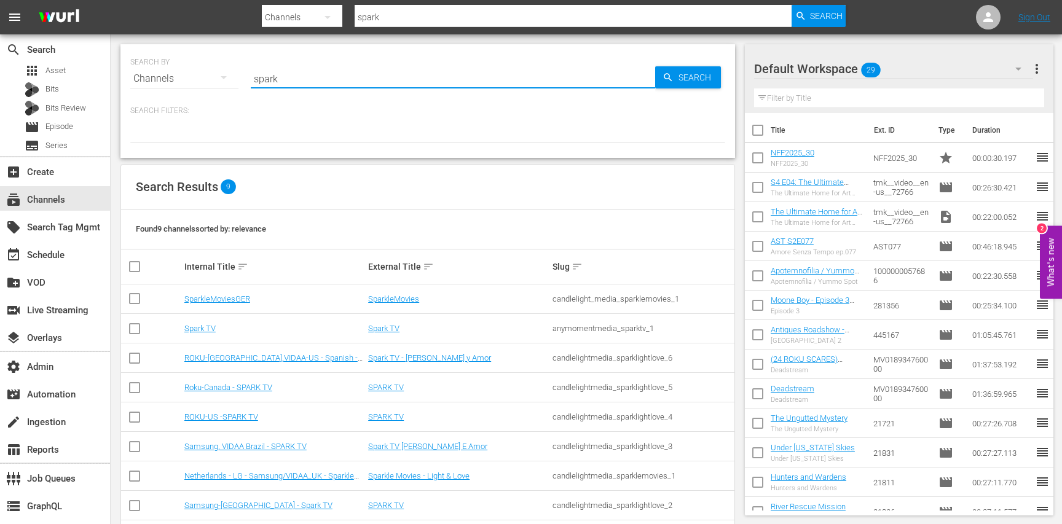
type input "spark"
click at [387, 416] on link "SPARK TV" at bounding box center [386, 417] width 36 height 9
click at [382, 388] on link "SPARK TV" at bounding box center [386, 387] width 36 height 9
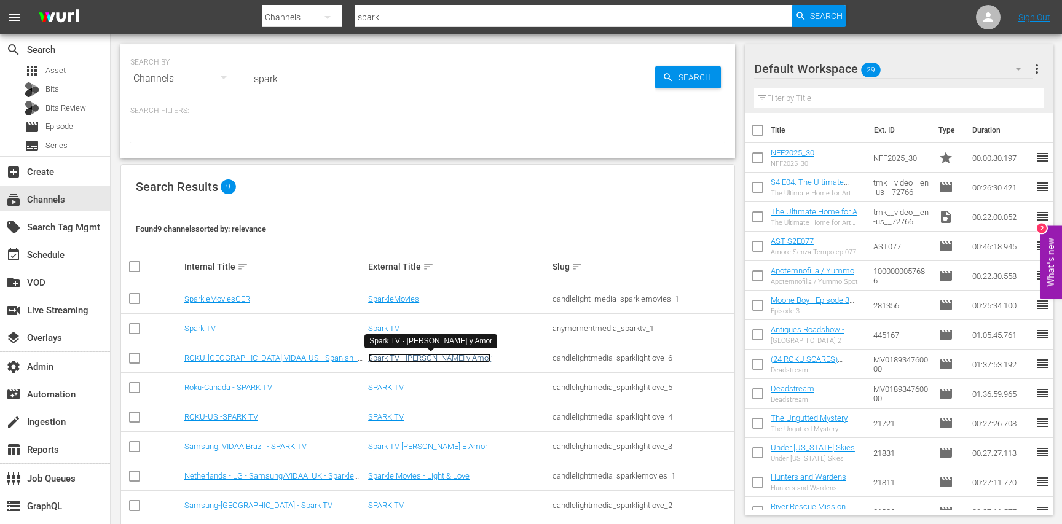
click at [388, 356] on link "Spark TV - [PERSON_NAME] y Amor" at bounding box center [429, 358] width 123 height 9
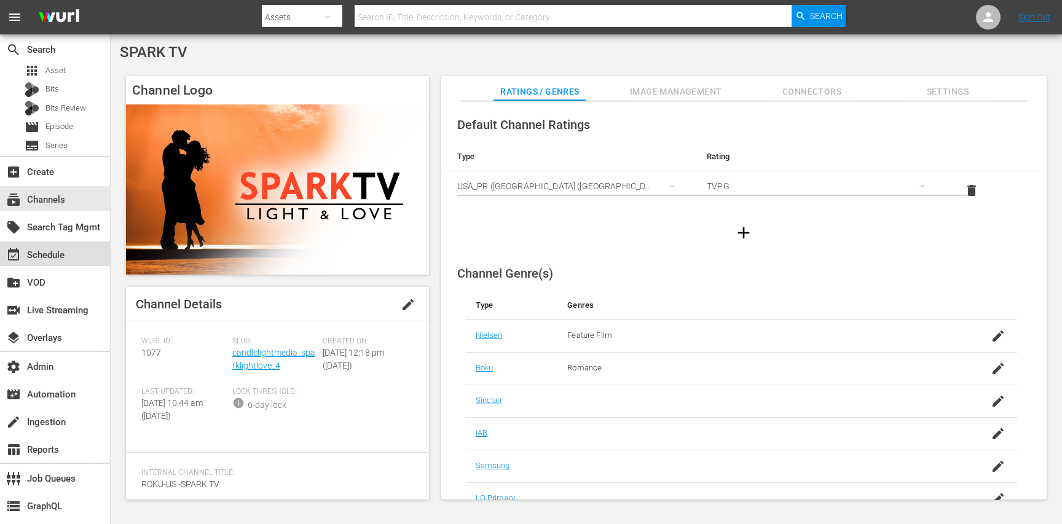
click at [47, 249] on div "event_available Schedule" at bounding box center [34, 253] width 69 height 11
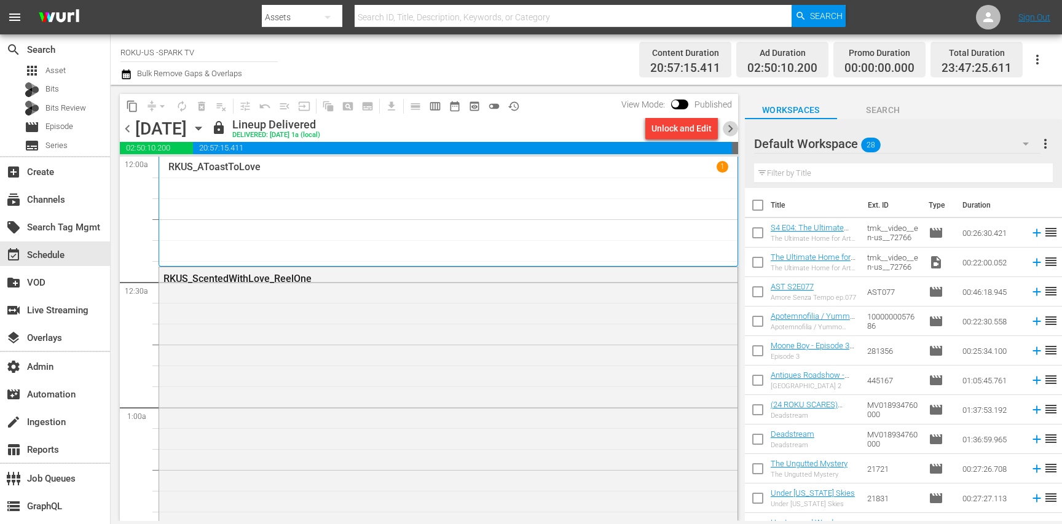
click at [734, 128] on span "chevron_right" at bounding box center [730, 128] width 15 height 15
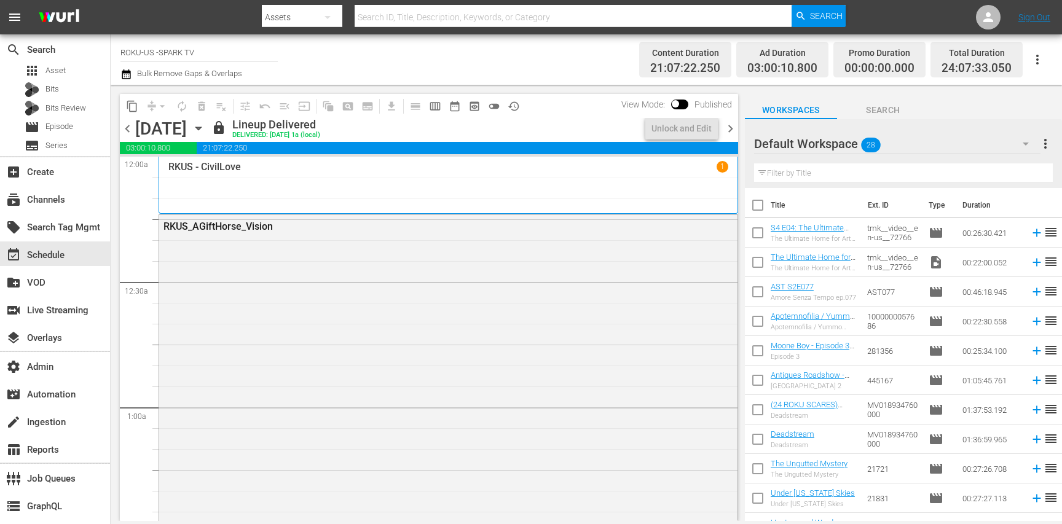
click at [679, 100] on span at bounding box center [675, 103] width 7 height 7
click at [680, 105] on input "checkbox" at bounding box center [676, 106] width 26 height 9
checkbox input "true"
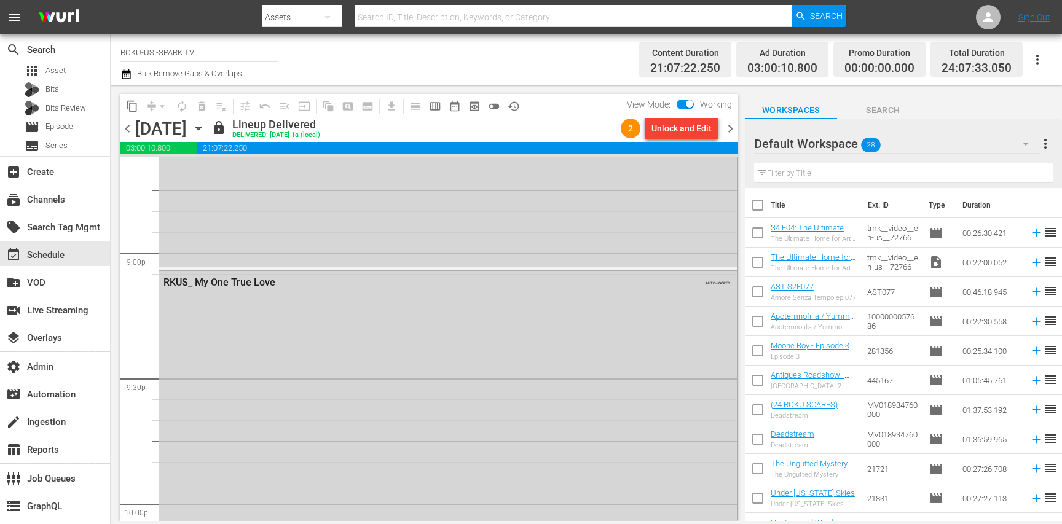
scroll to position [5744, 0]
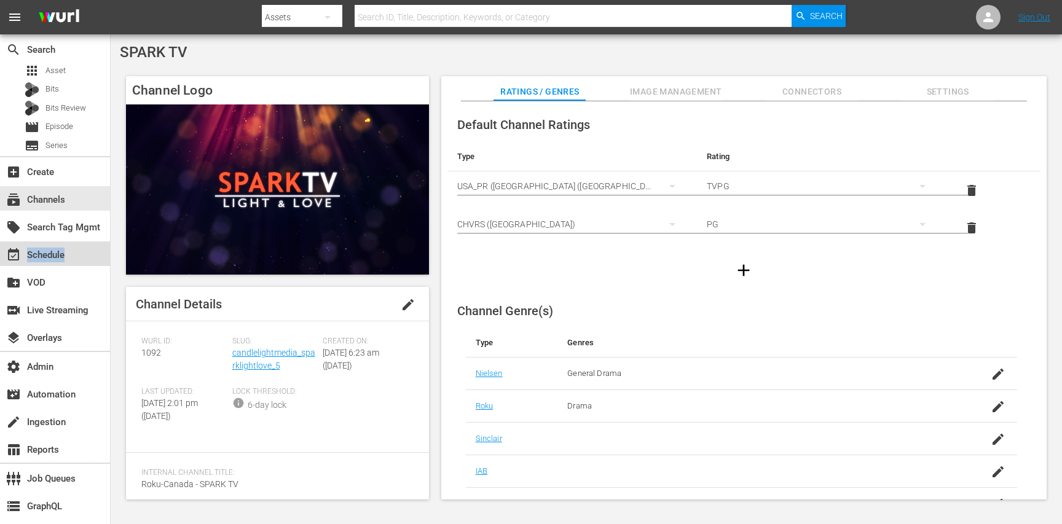
click at [47, 249] on div "event_available Schedule" at bounding box center [34, 253] width 69 height 11
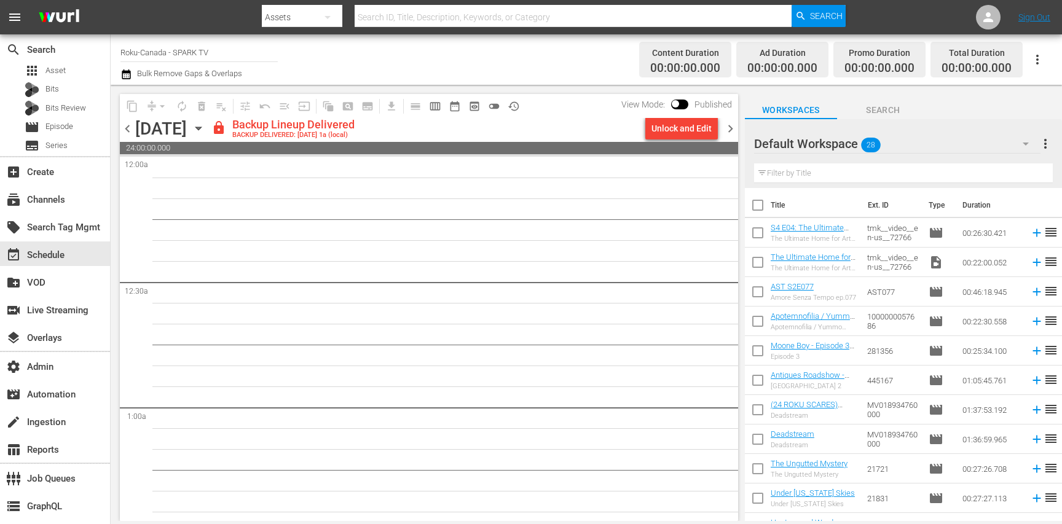
click at [734, 128] on span "chevron_right" at bounding box center [730, 128] width 15 height 15
click at [679, 100] on span at bounding box center [675, 103] width 7 height 7
click at [681, 102] on input "checkbox" at bounding box center [676, 106] width 26 height 9
checkbox input "true"
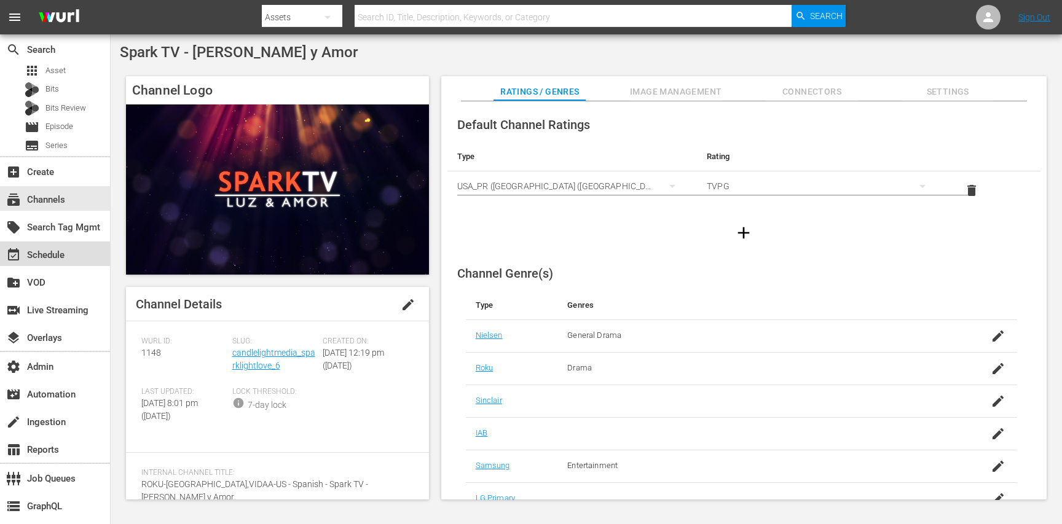
click at [47, 249] on div "event_available Schedule" at bounding box center [34, 253] width 69 height 11
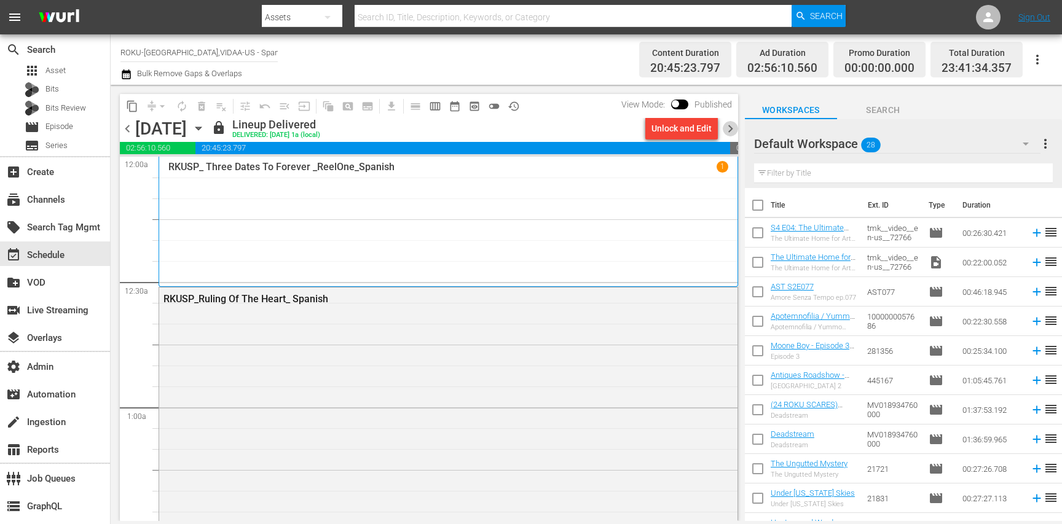
click at [734, 128] on span "chevron_right" at bounding box center [730, 128] width 15 height 15
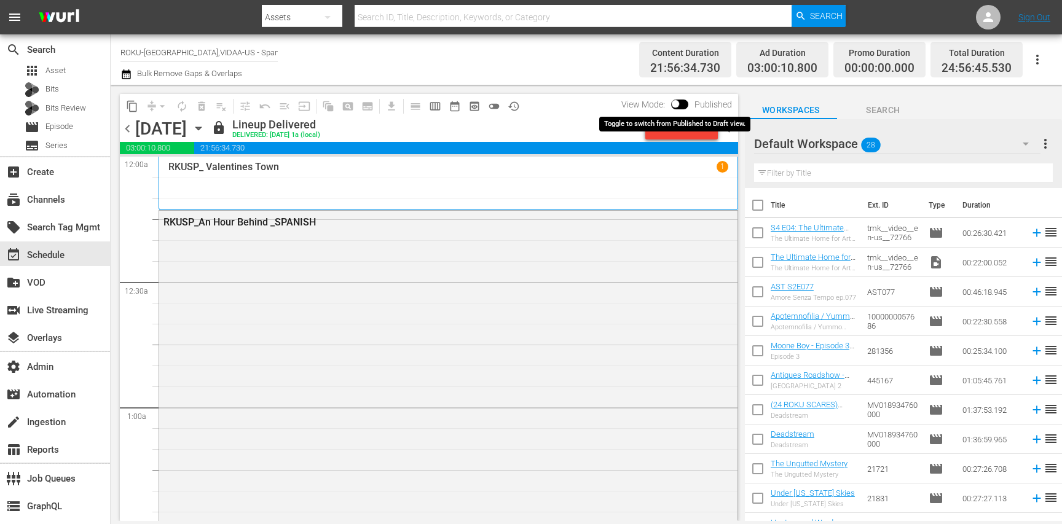
click at [674, 105] on input "checkbox" at bounding box center [676, 106] width 26 height 9
checkbox input "true"
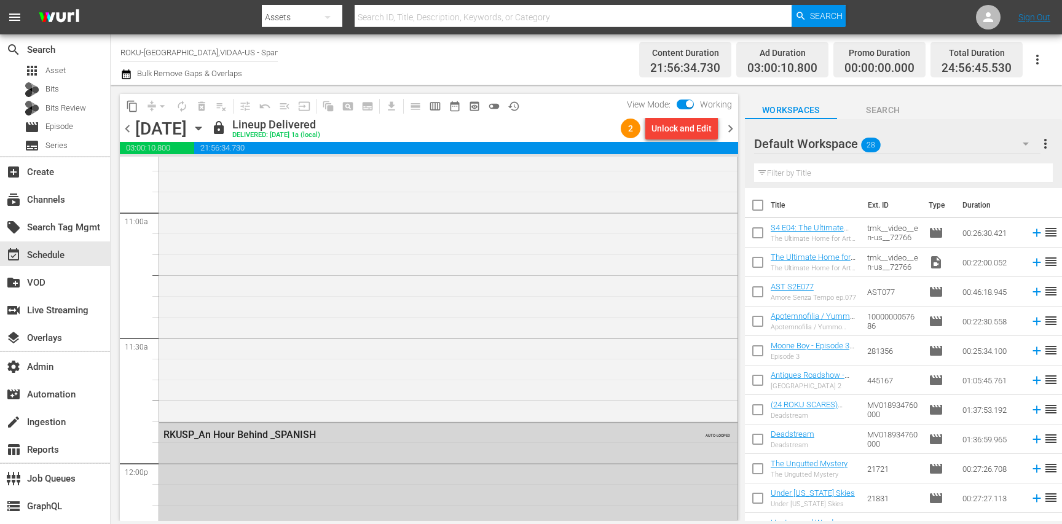
scroll to position [2695, 0]
